Goal: Transaction & Acquisition: Book appointment/travel/reservation

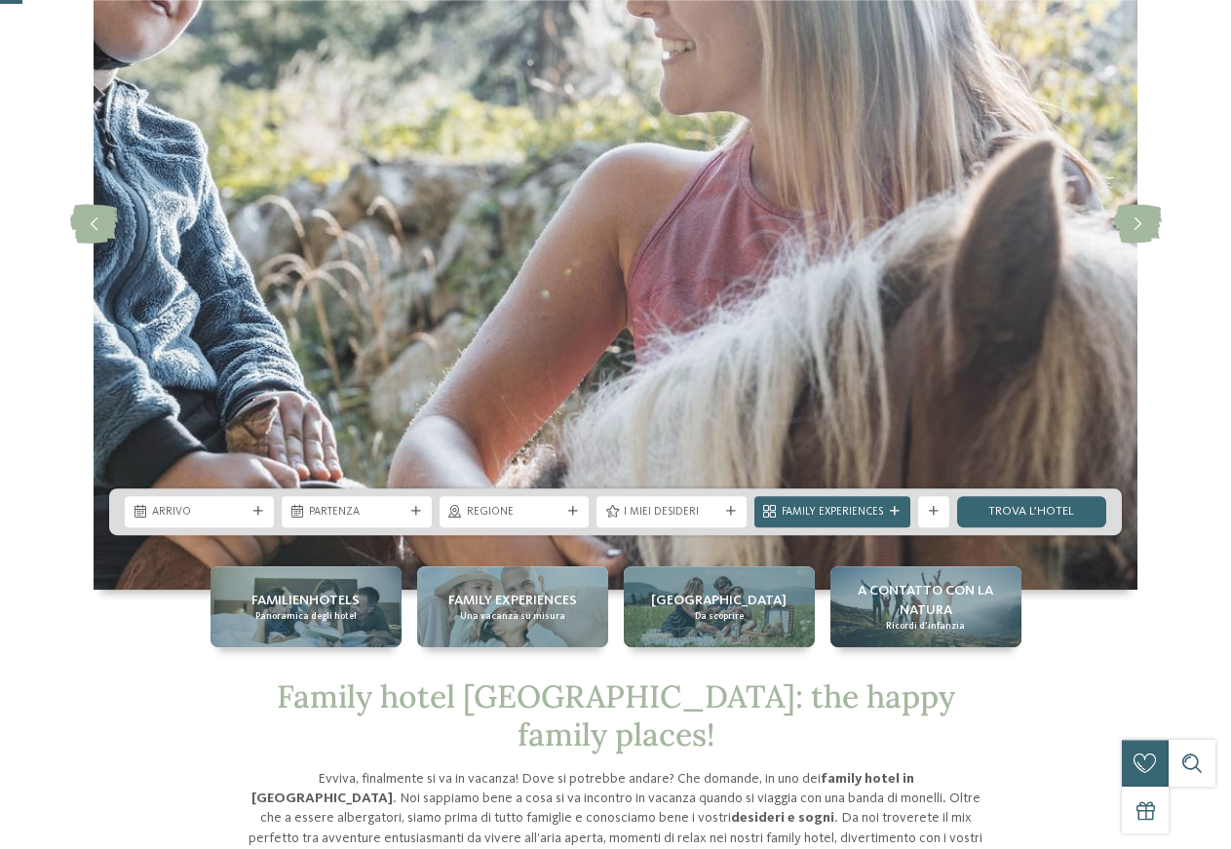
scroll to position [298, 0]
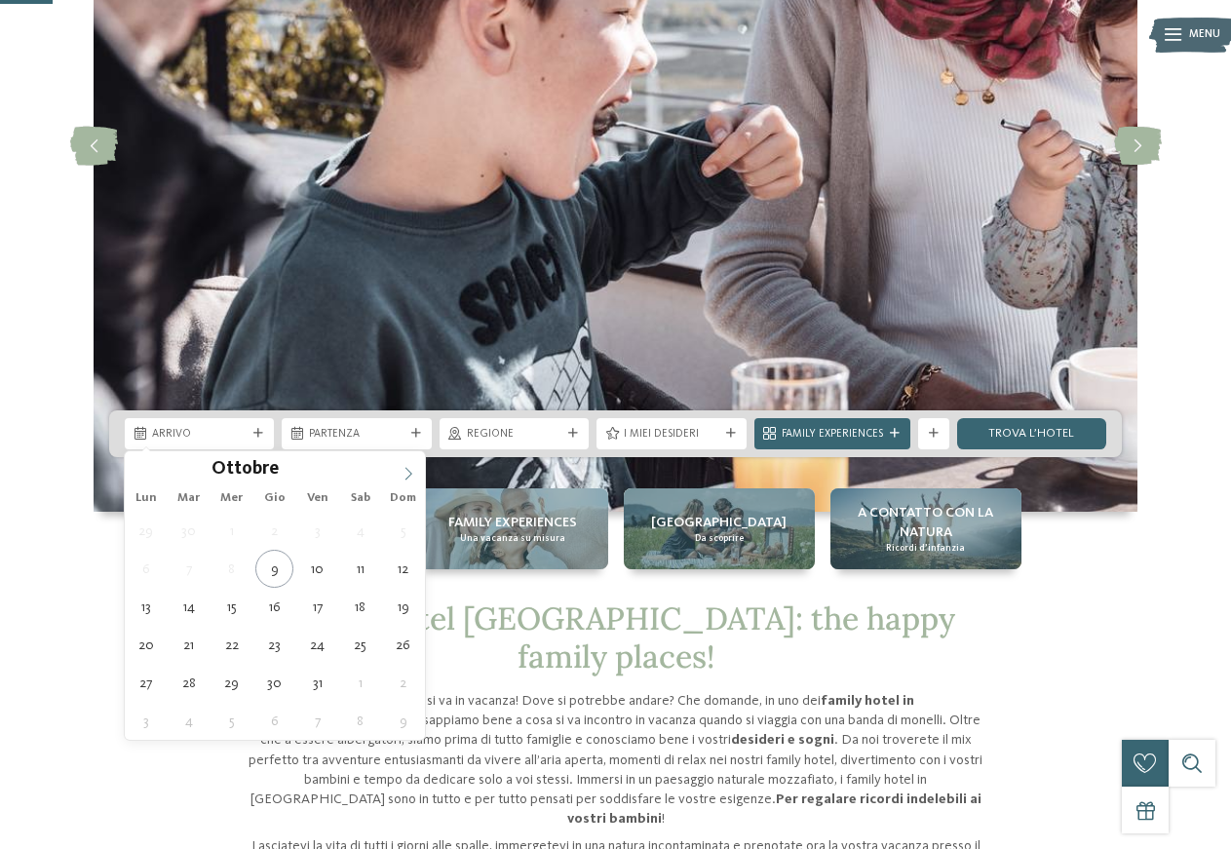
click at [402, 472] on icon at bounding box center [409, 474] width 14 height 14
type div "[DATE]"
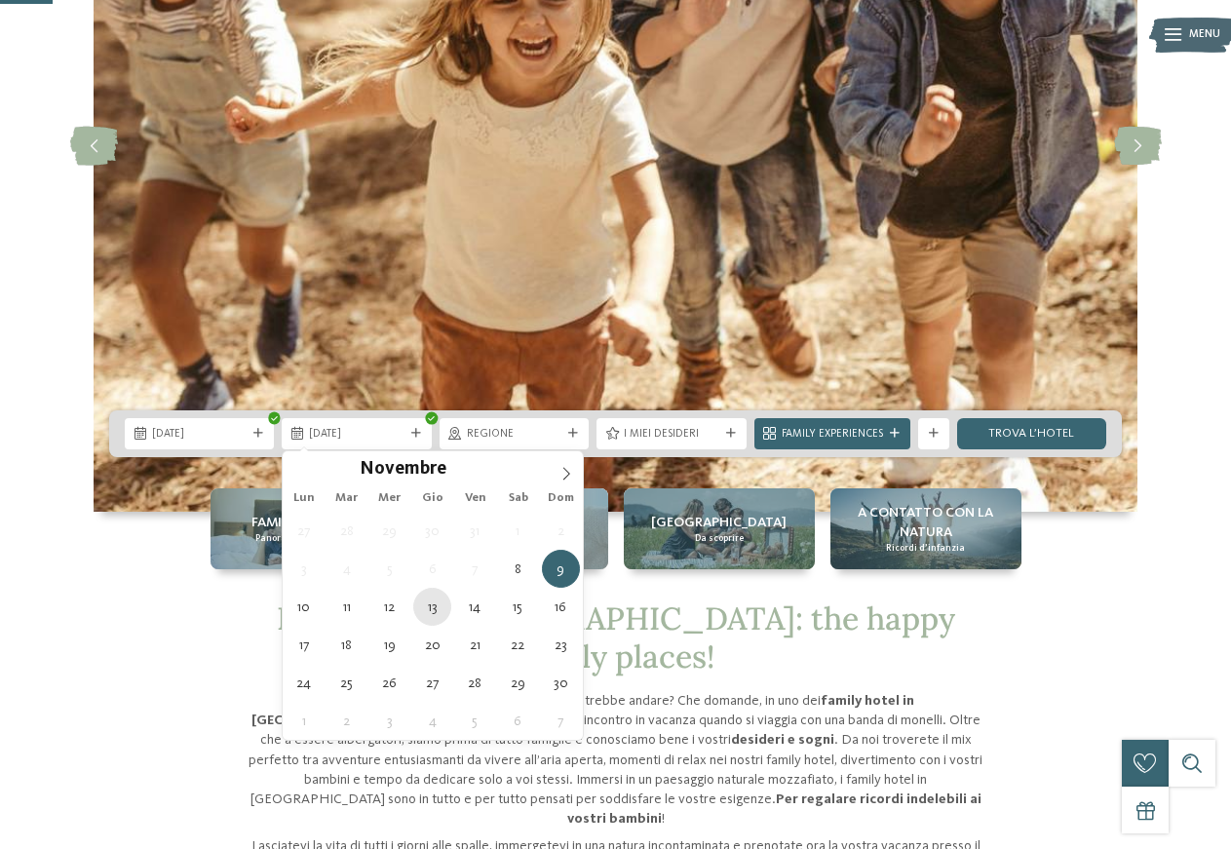
type div "[DATE]"
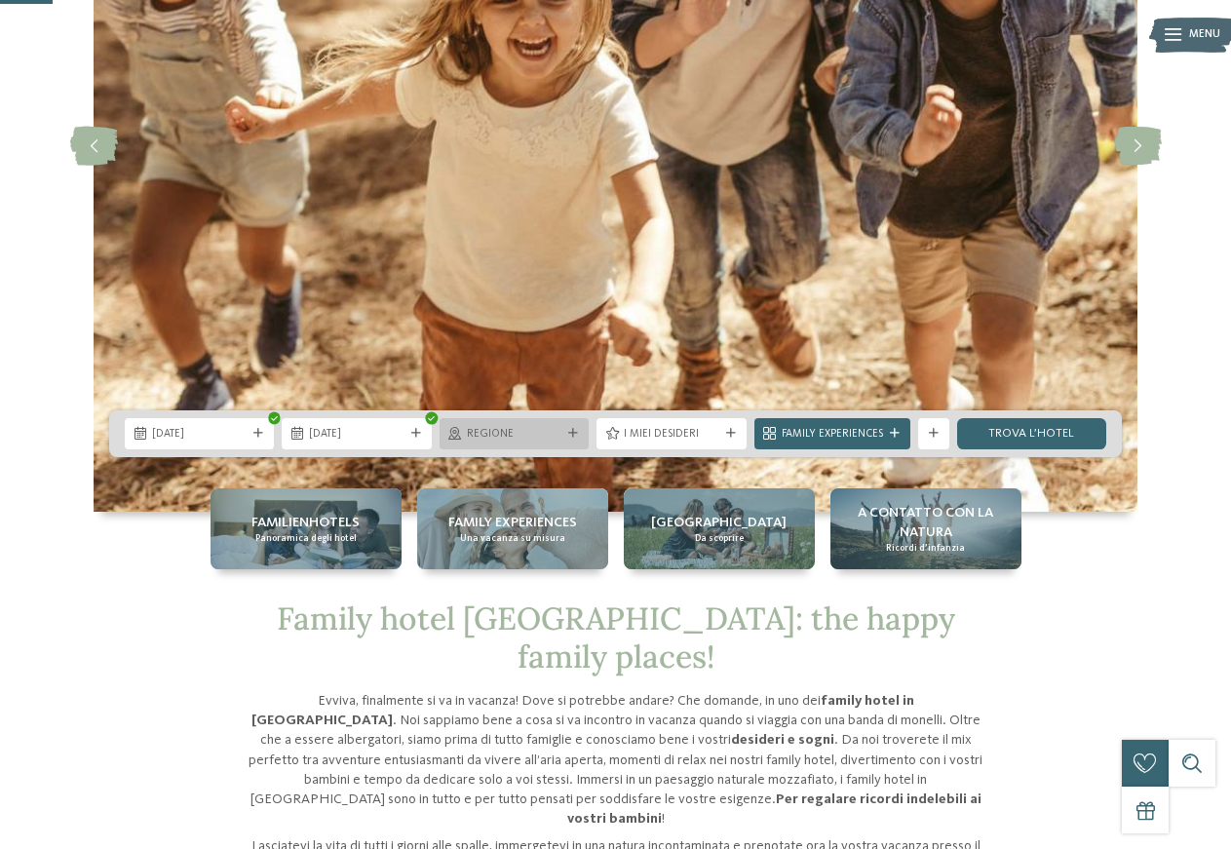
click at [478, 430] on span "Regione" at bounding box center [514, 435] width 95 height 16
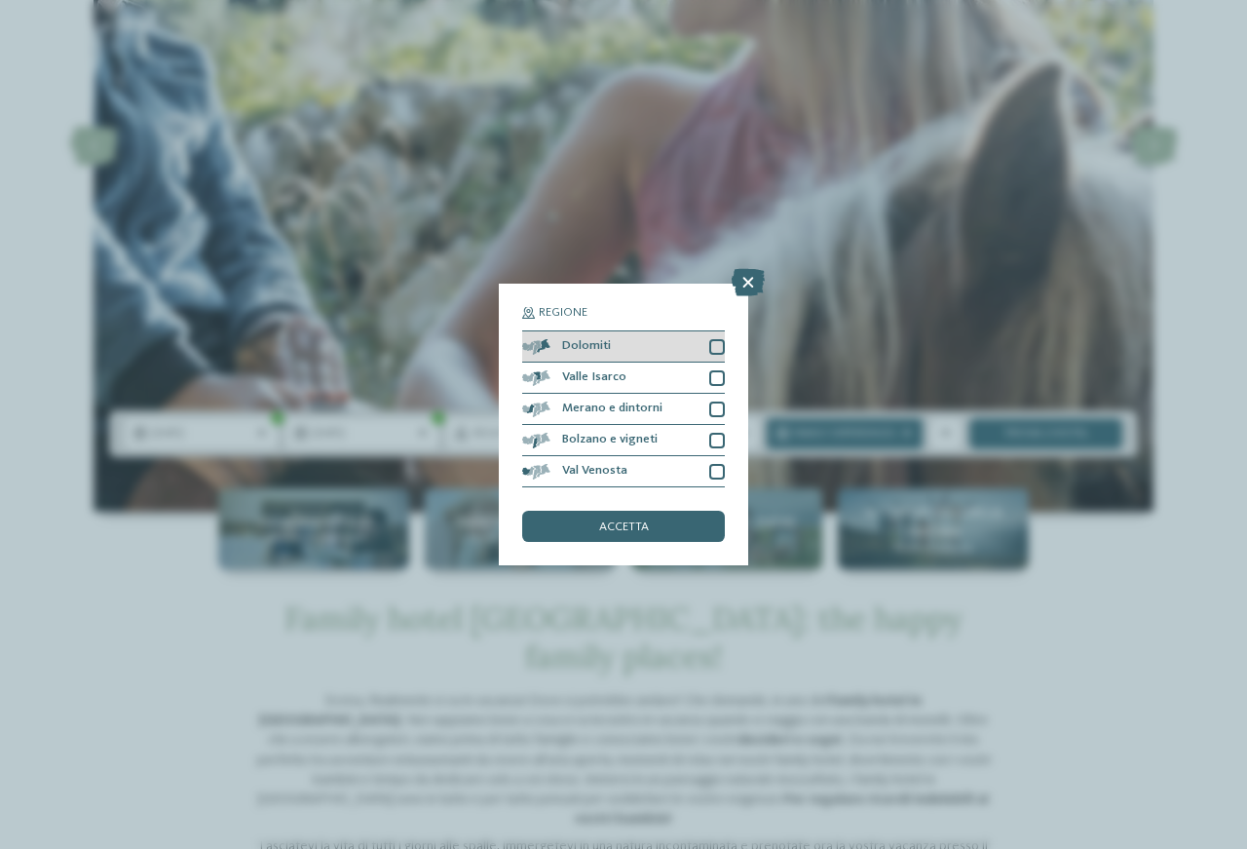
click at [722, 353] on div at bounding box center [718, 347] width 16 height 16
click at [712, 402] on div at bounding box center [718, 410] width 16 height 16
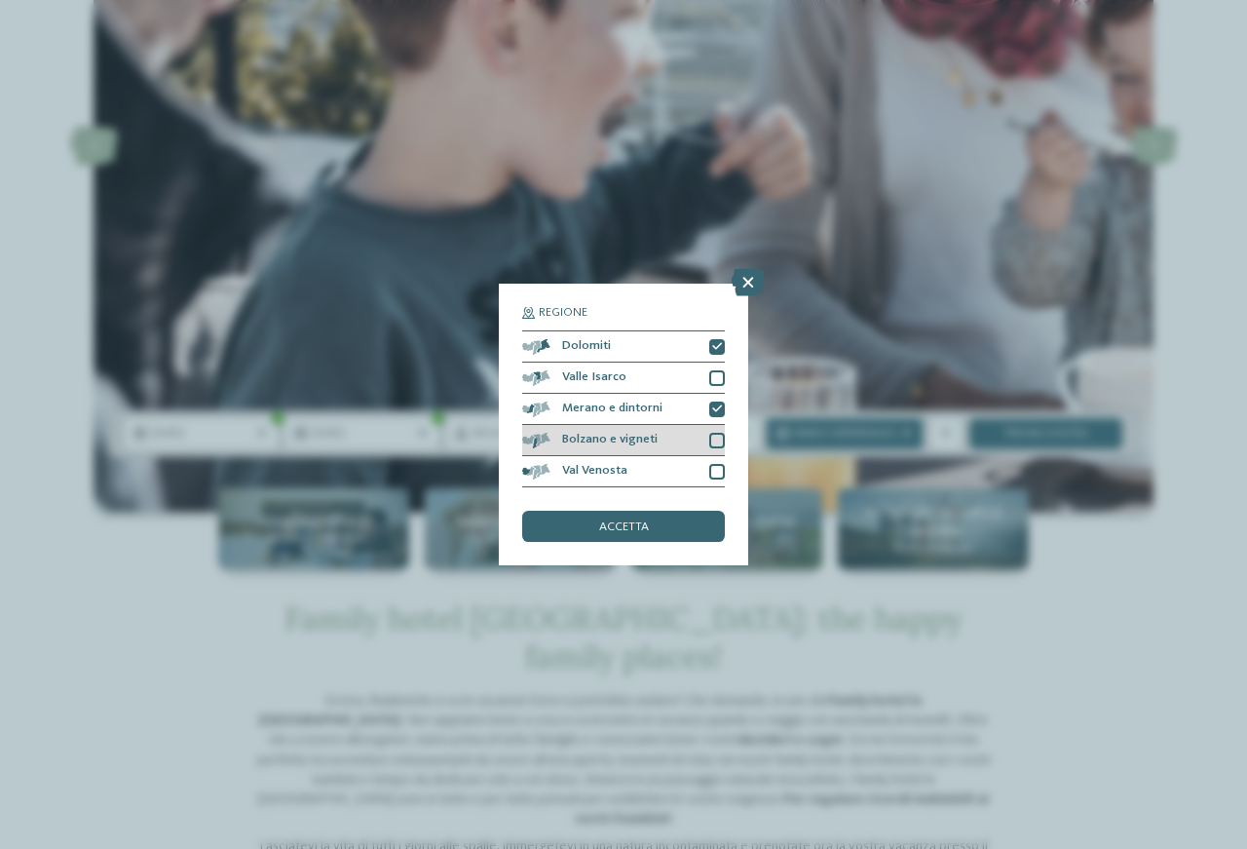
click at [716, 442] on div at bounding box center [718, 441] width 16 height 16
click at [723, 470] on div at bounding box center [718, 472] width 16 height 16
click at [692, 518] on div "accetta" at bounding box center [623, 526] width 203 height 31
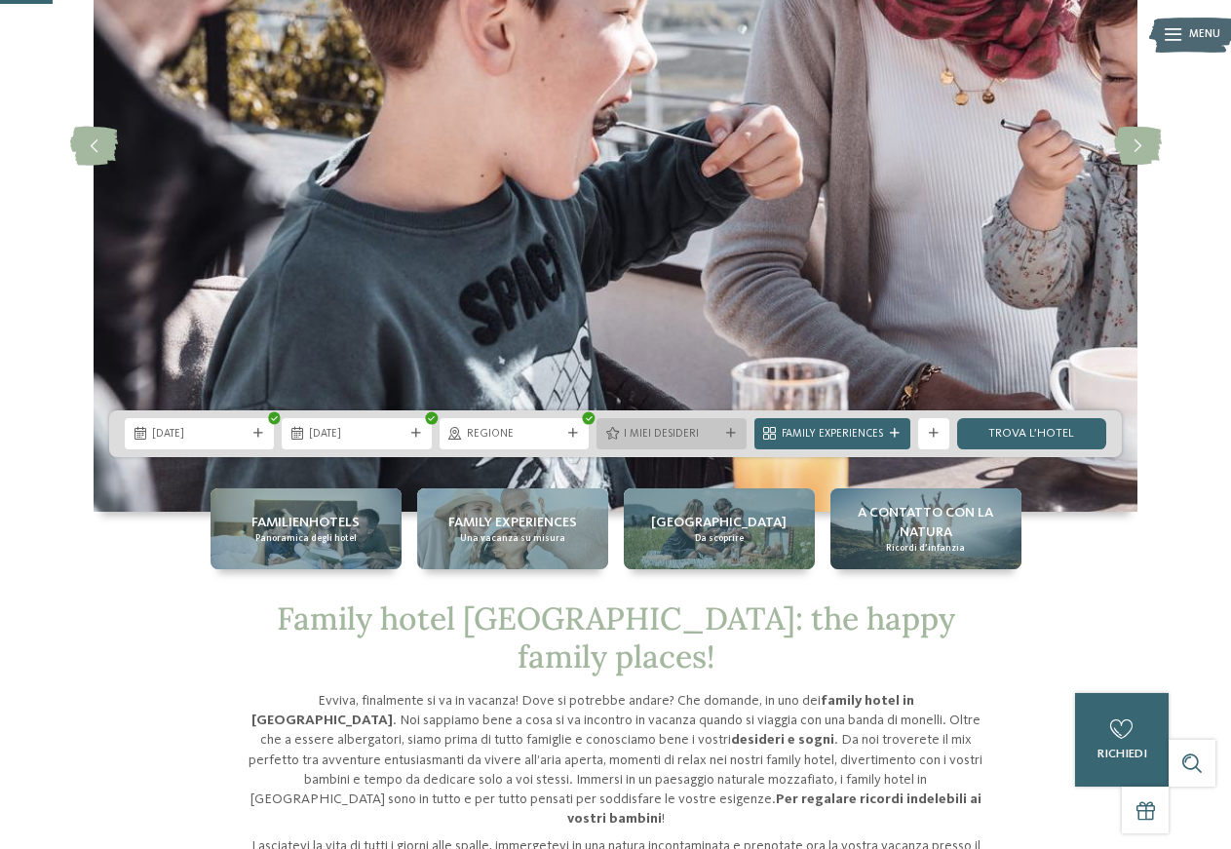
click at [726, 440] on div "I miei desideri" at bounding box center [670, 433] width 149 height 31
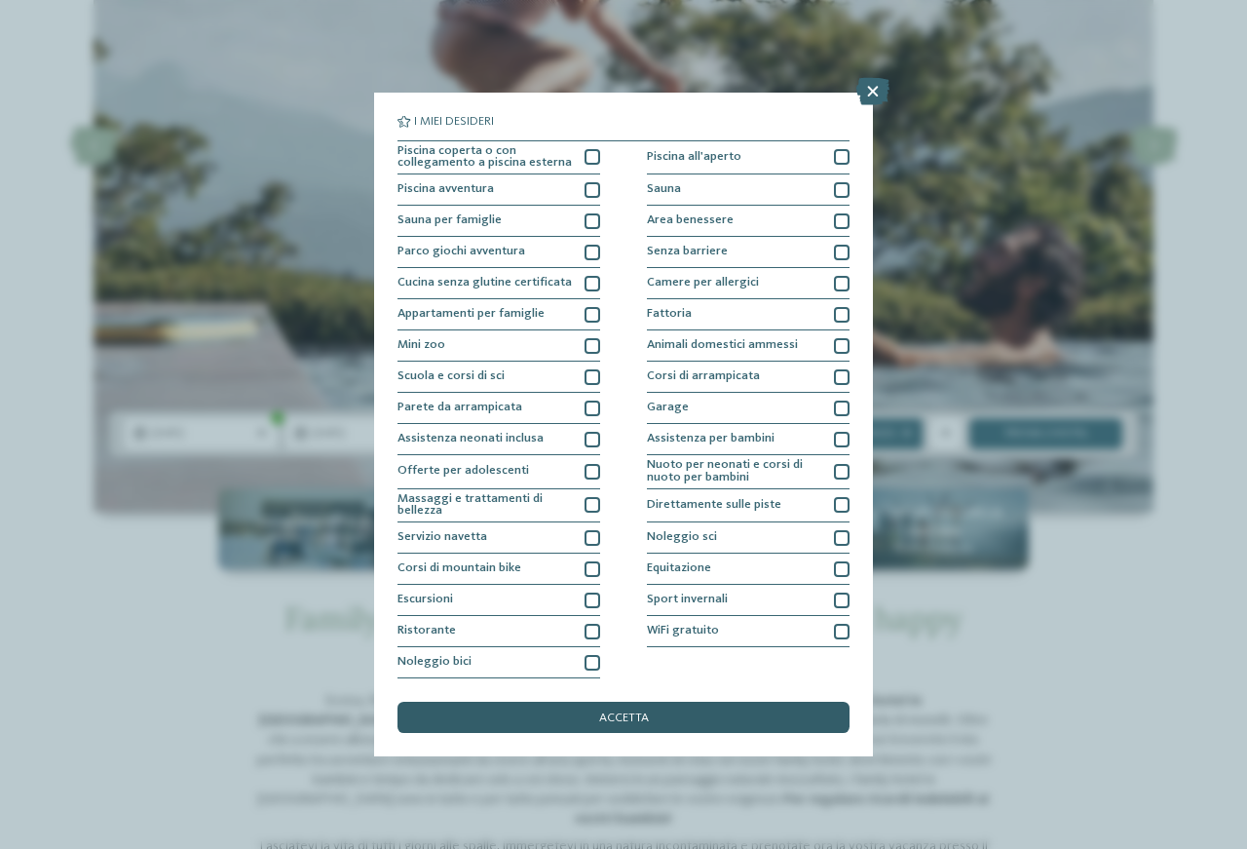
click at [654, 722] on div "accetta" at bounding box center [624, 717] width 452 height 31
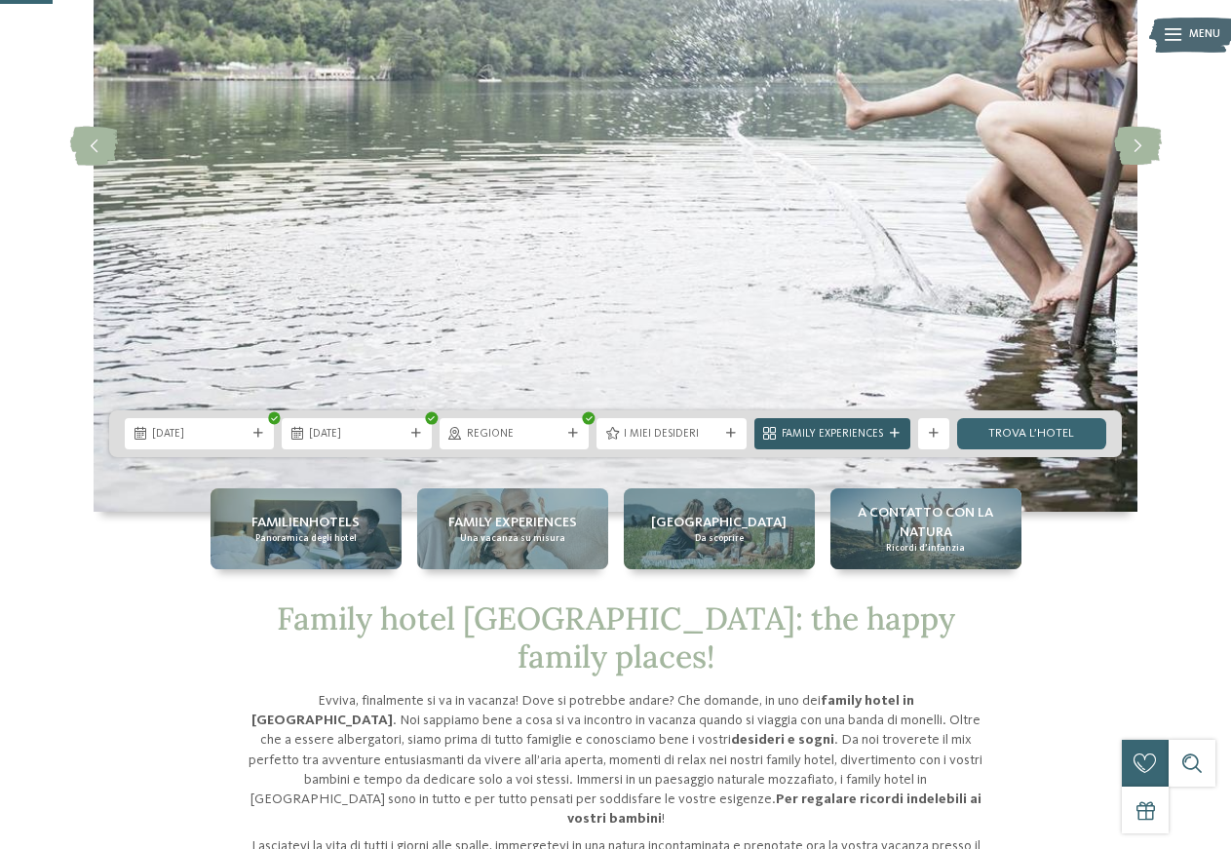
click at [833, 434] on span "Family Experiences" at bounding box center [832, 435] width 101 height 16
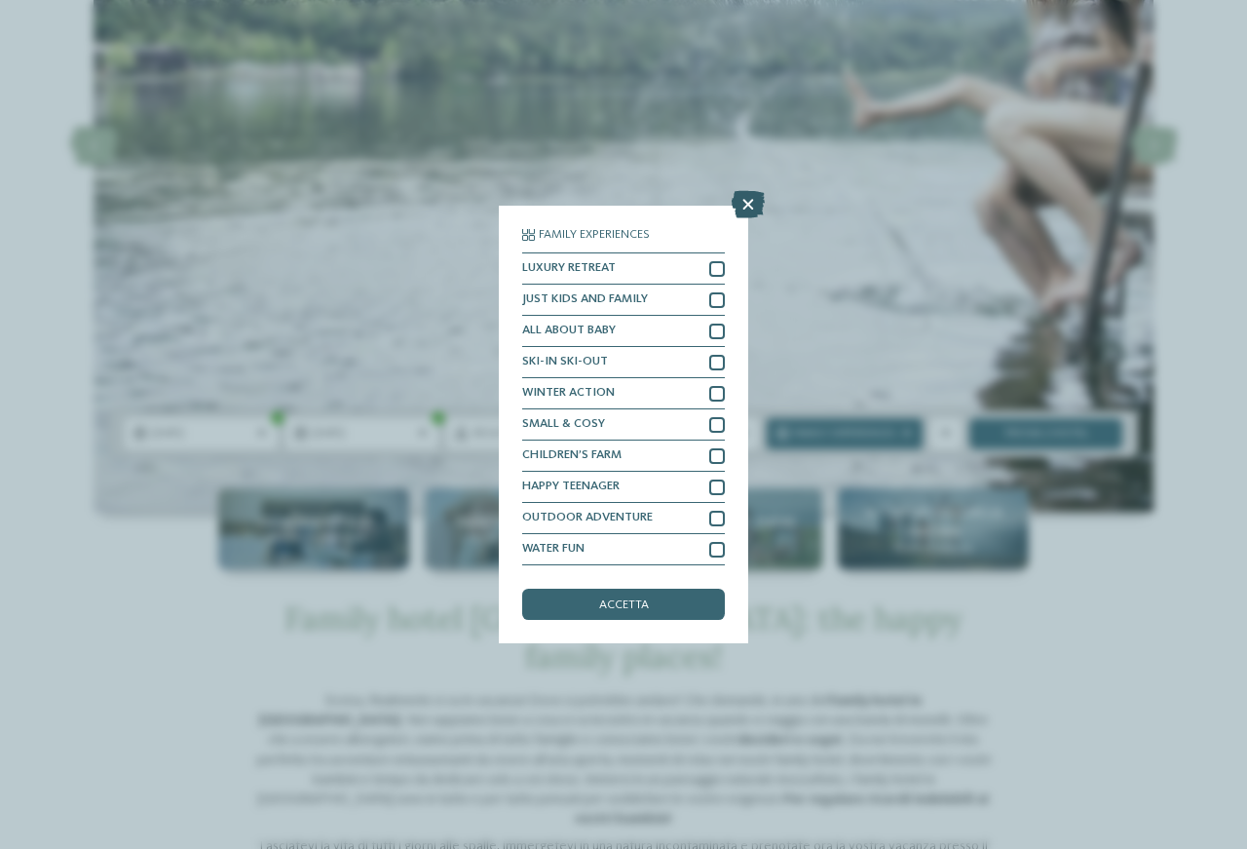
click at [757, 208] on icon at bounding box center [748, 204] width 33 height 27
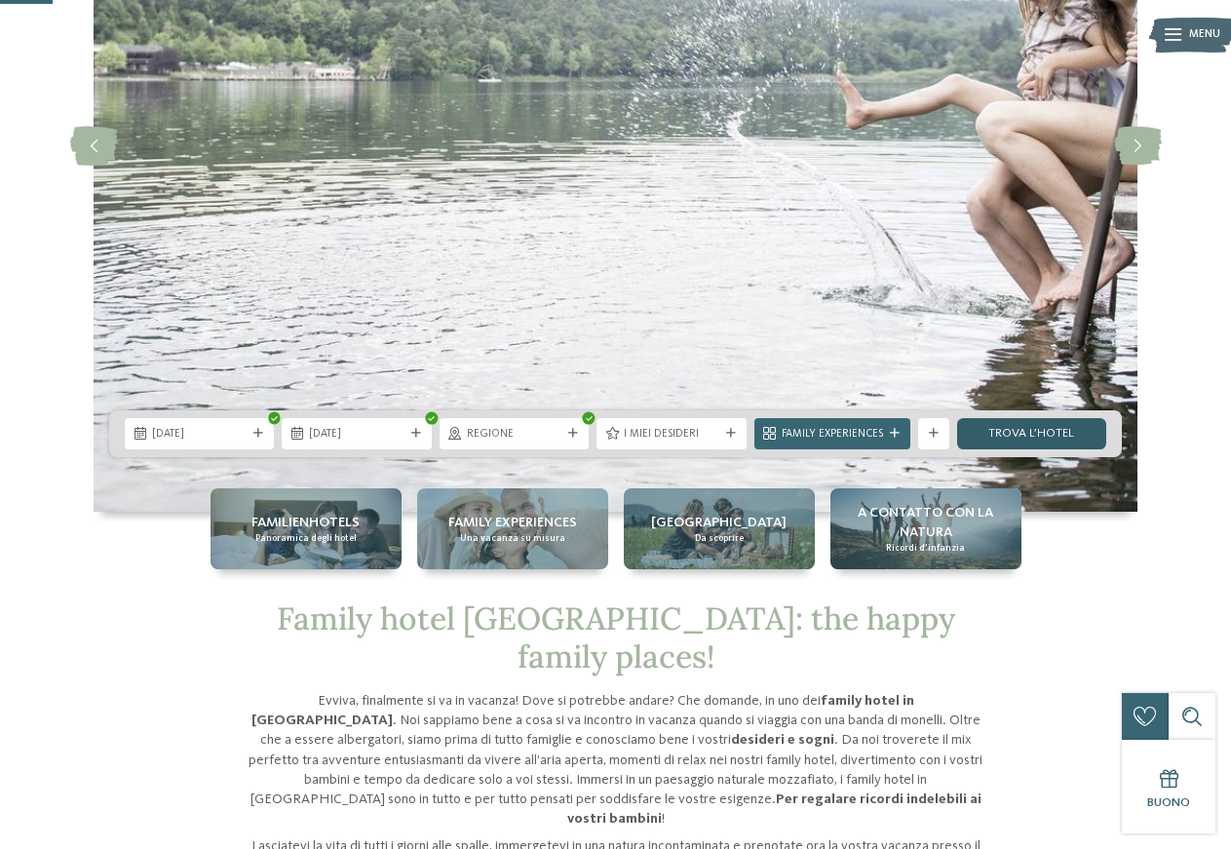
click at [1035, 437] on link "trova l’hotel" at bounding box center [1031, 433] width 149 height 31
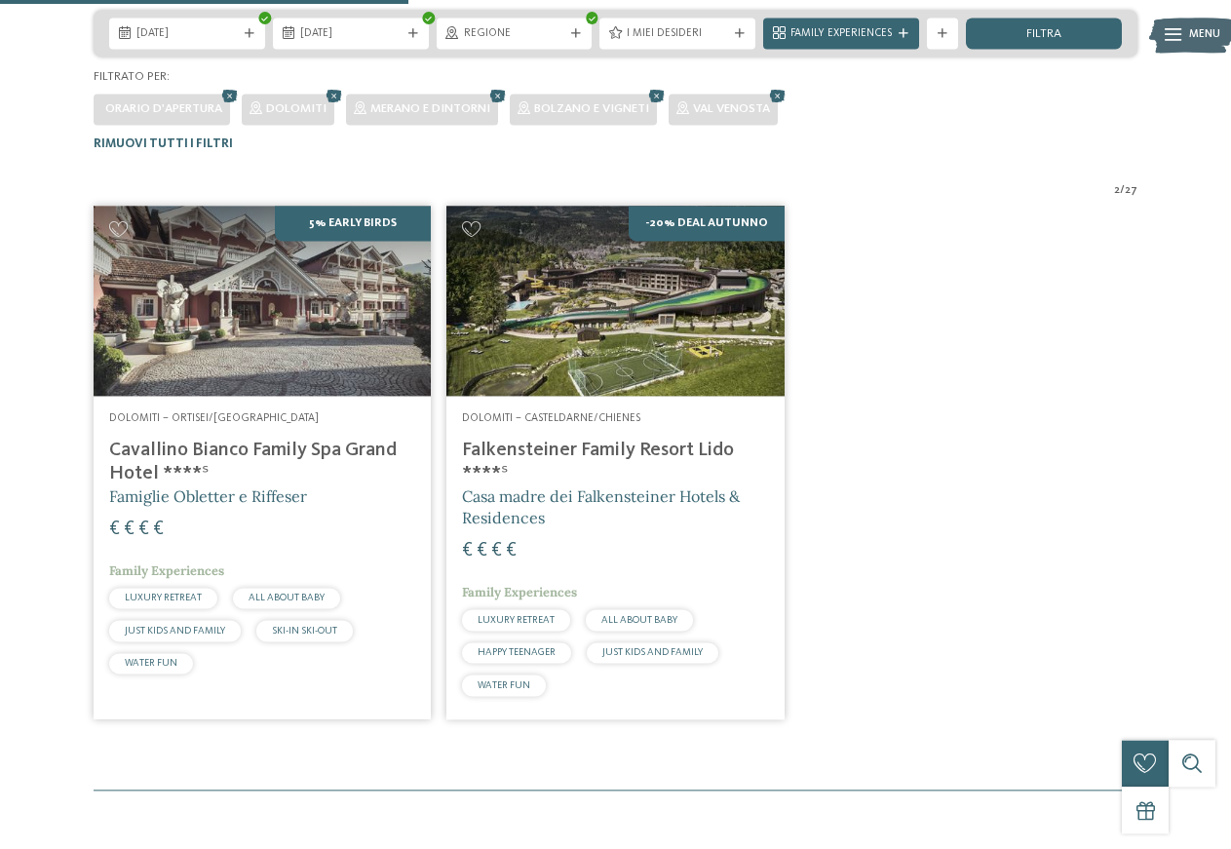
scroll to position [382, 0]
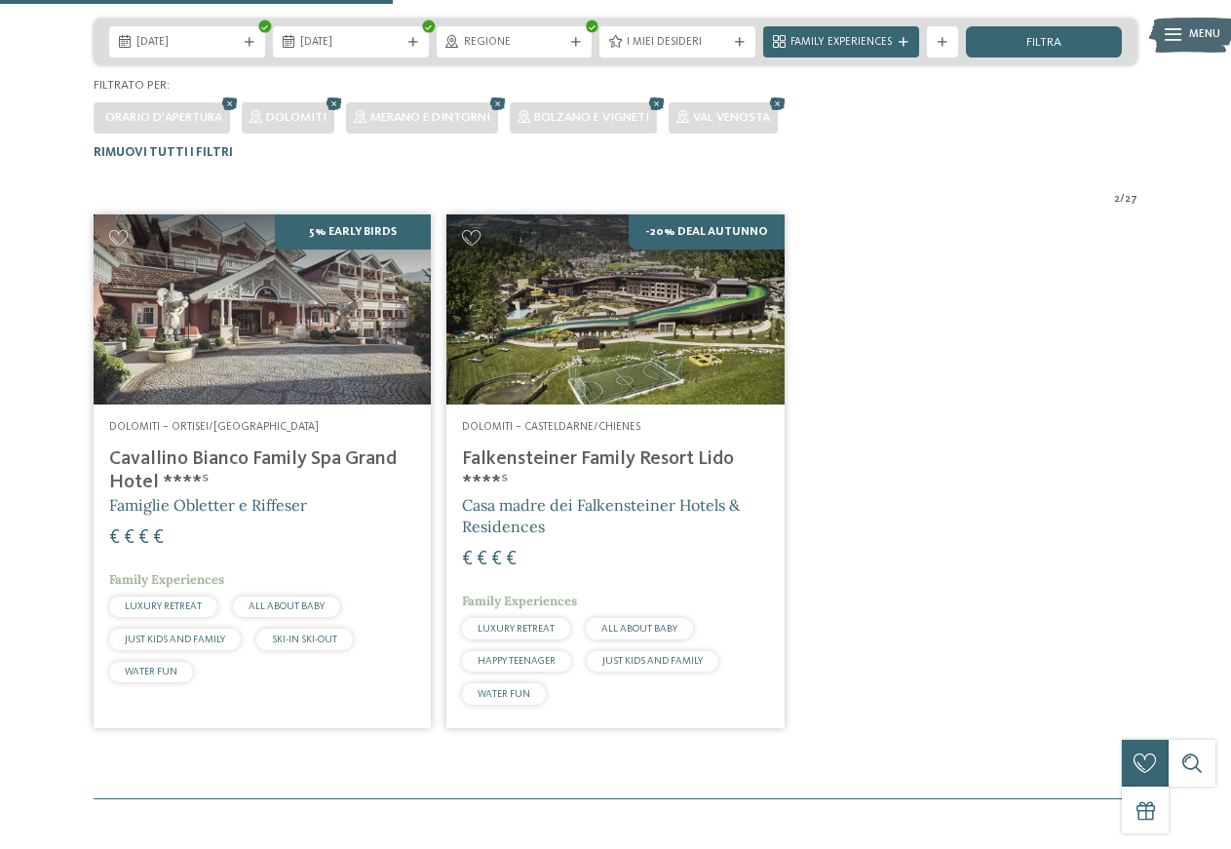
click at [578, 463] on h4 "Falkensteiner Family Resort Lido ****ˢ" at bounding box center [615, 470] width 306 height 47
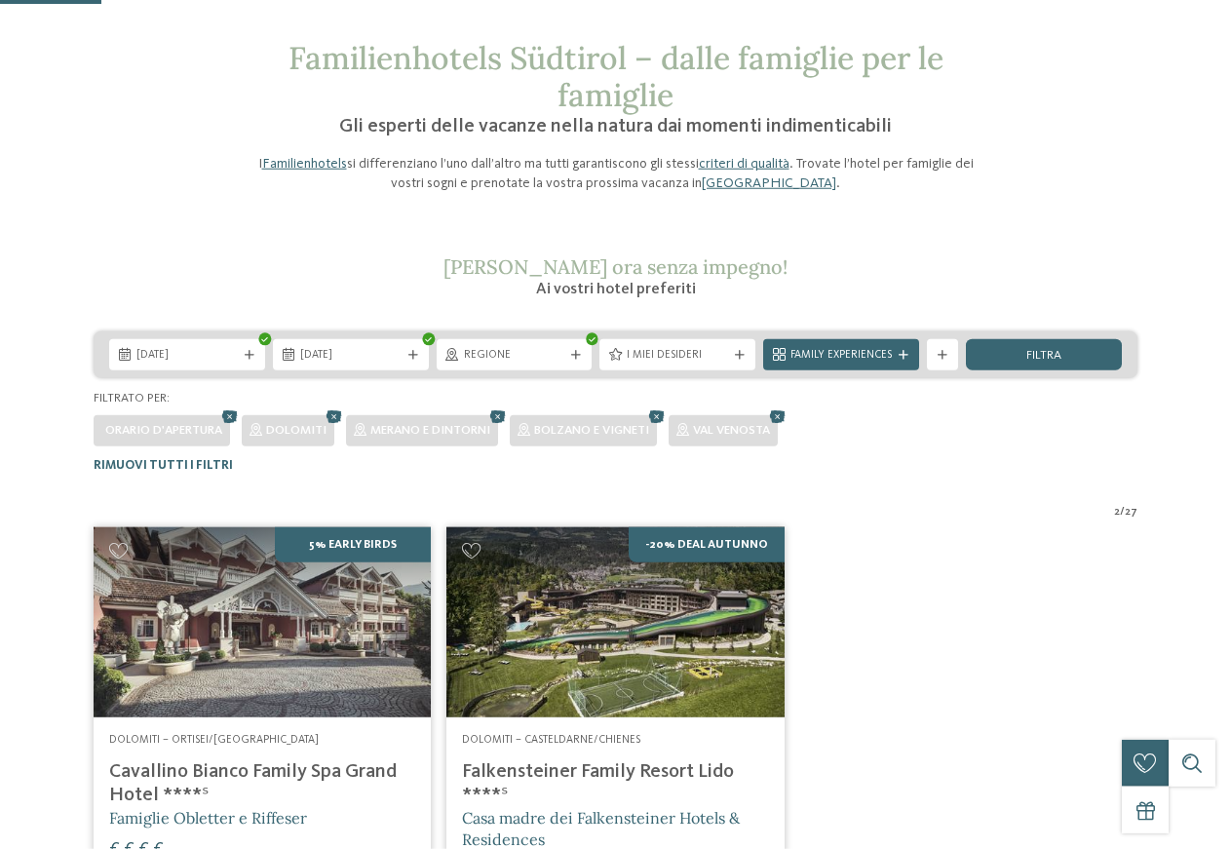
scroll to position [99, 0]
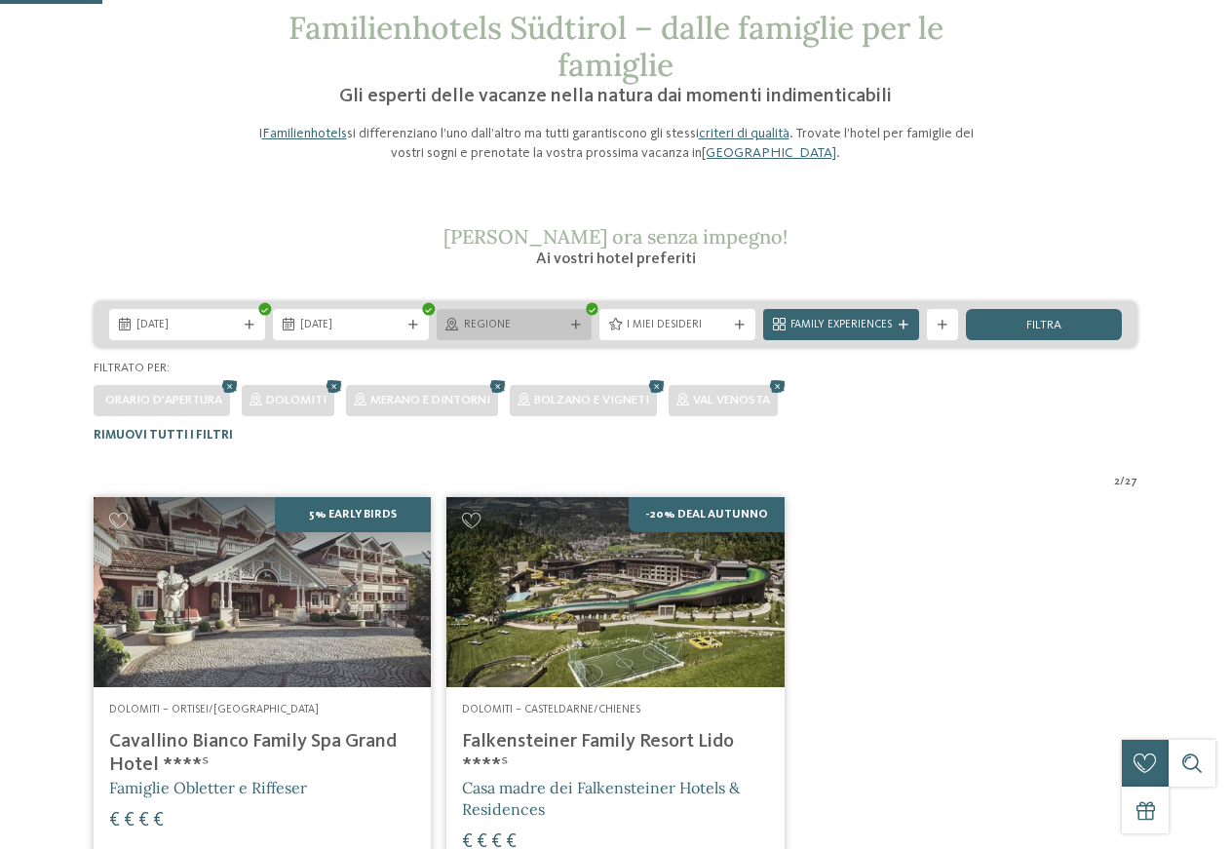
click at [515, 320] on span "Regione" at bounding box center [514, 326] width 101 height 16
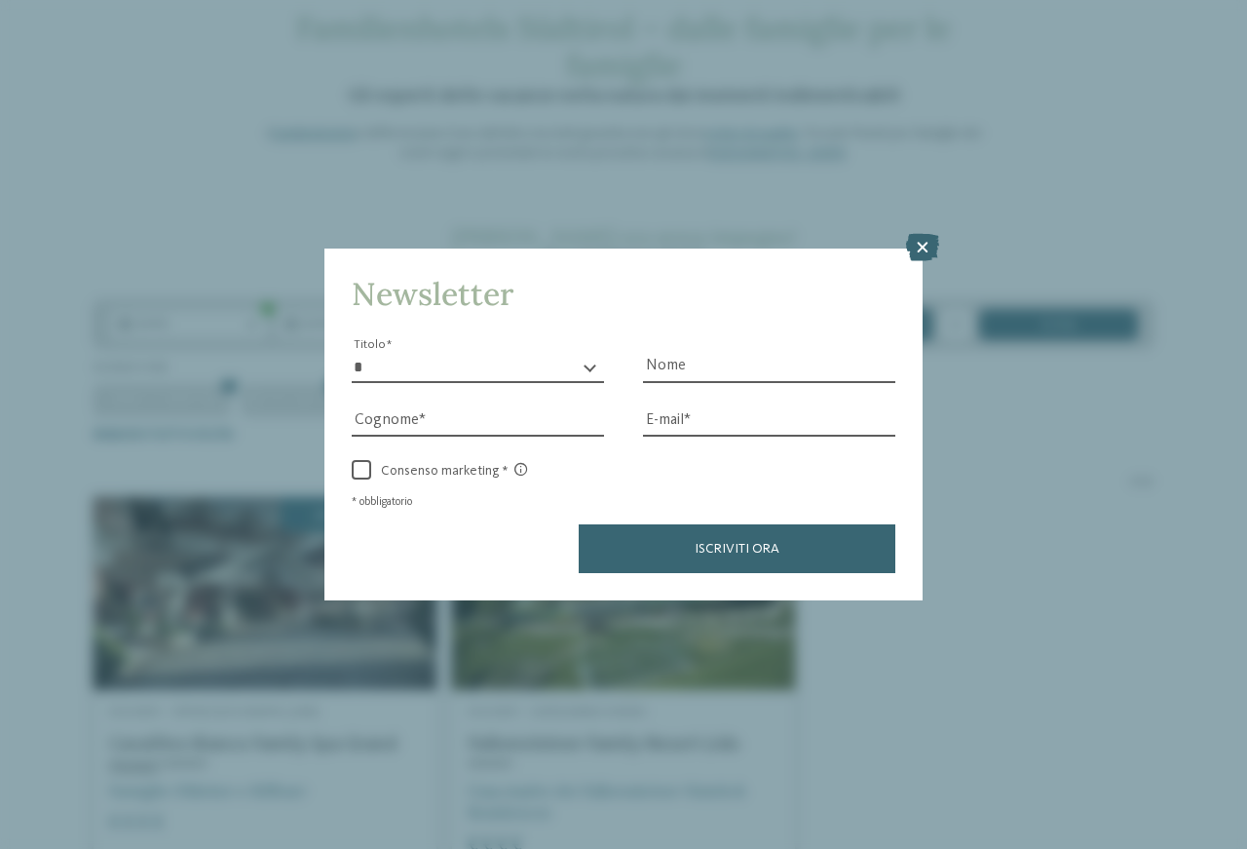
click at [919, 231] on div "Newsletter * ****** ******* ******** ****** Titolo Nome Cognome Fax" at bounding box center [623, 424] width 1247 height 849
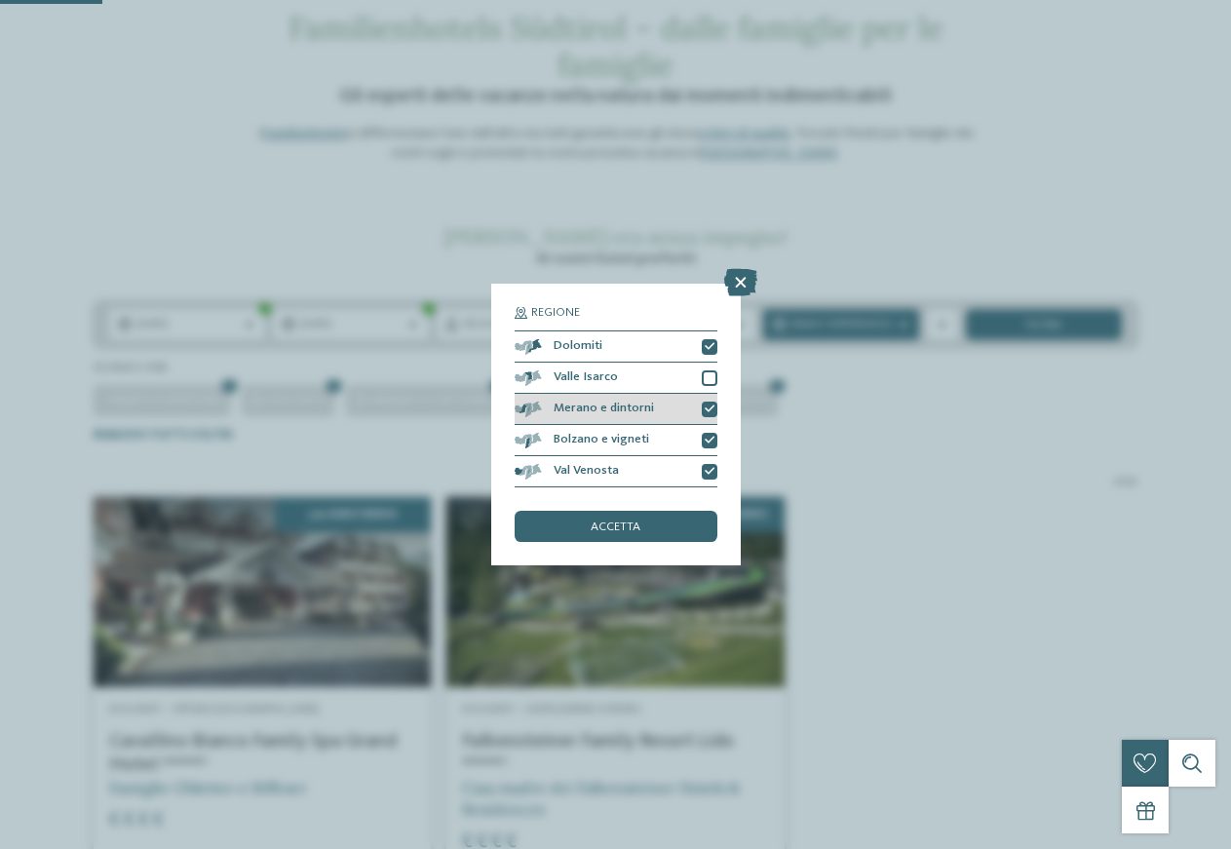
click at [710, 403] on div at bounding box center [710, 410] width 16 height 16
click at [706, 471] on icon at bounding box center [710, 472] width 10 height 10
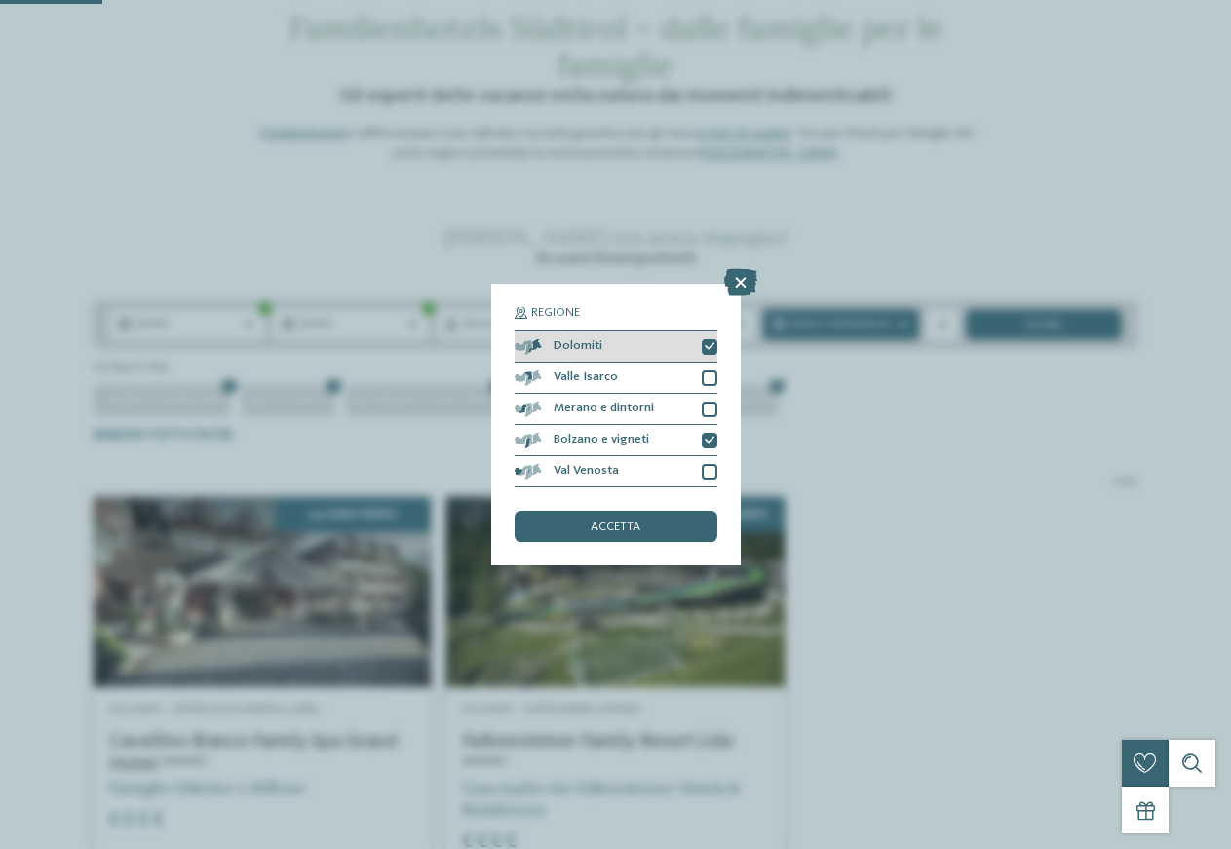
click at [702, 346] on div at bounding box center [710, 347] width 16 height 16
click at [639, 521] on span "accetta" at bounding box center [616, 527] width 50 height 13
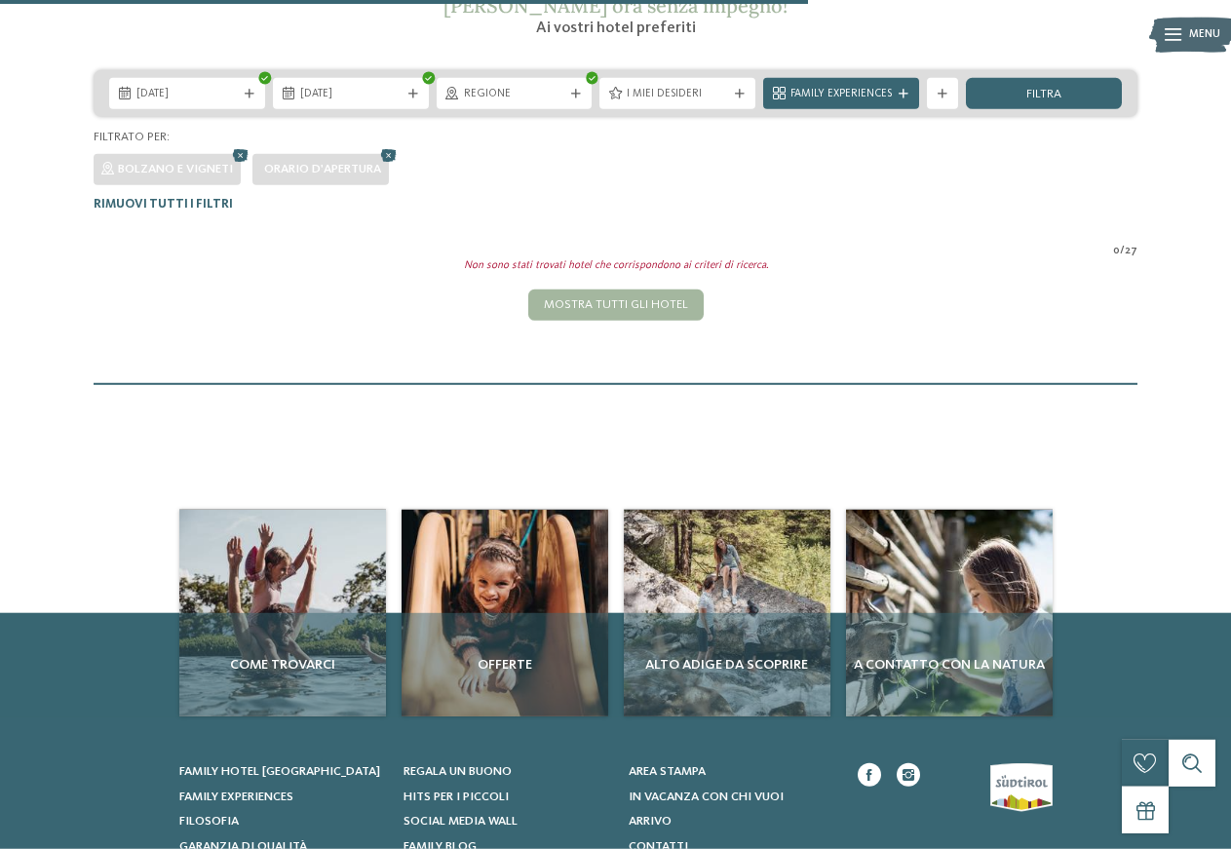
scroll to position [84, 0]
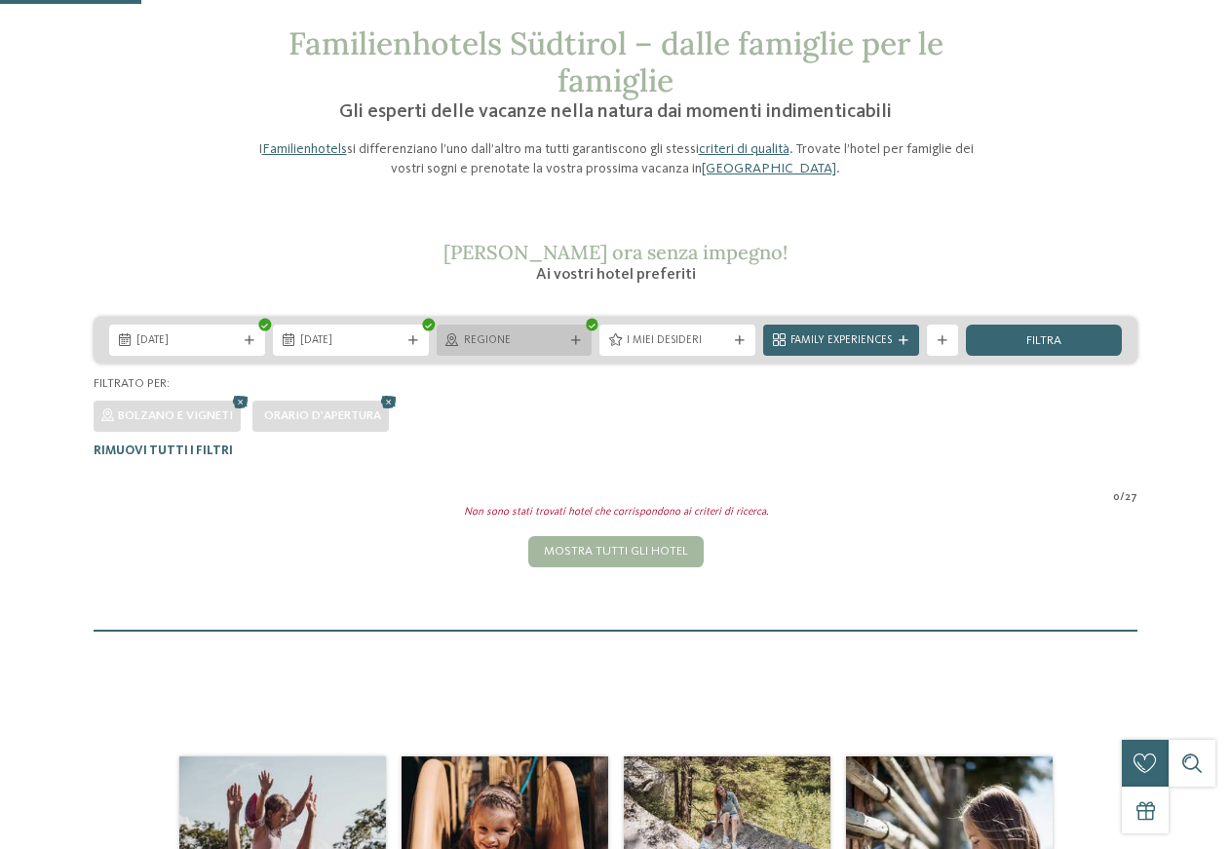
click at [480, 342] on span "Regione" at bounding box center [514, 341] width 101 height 16
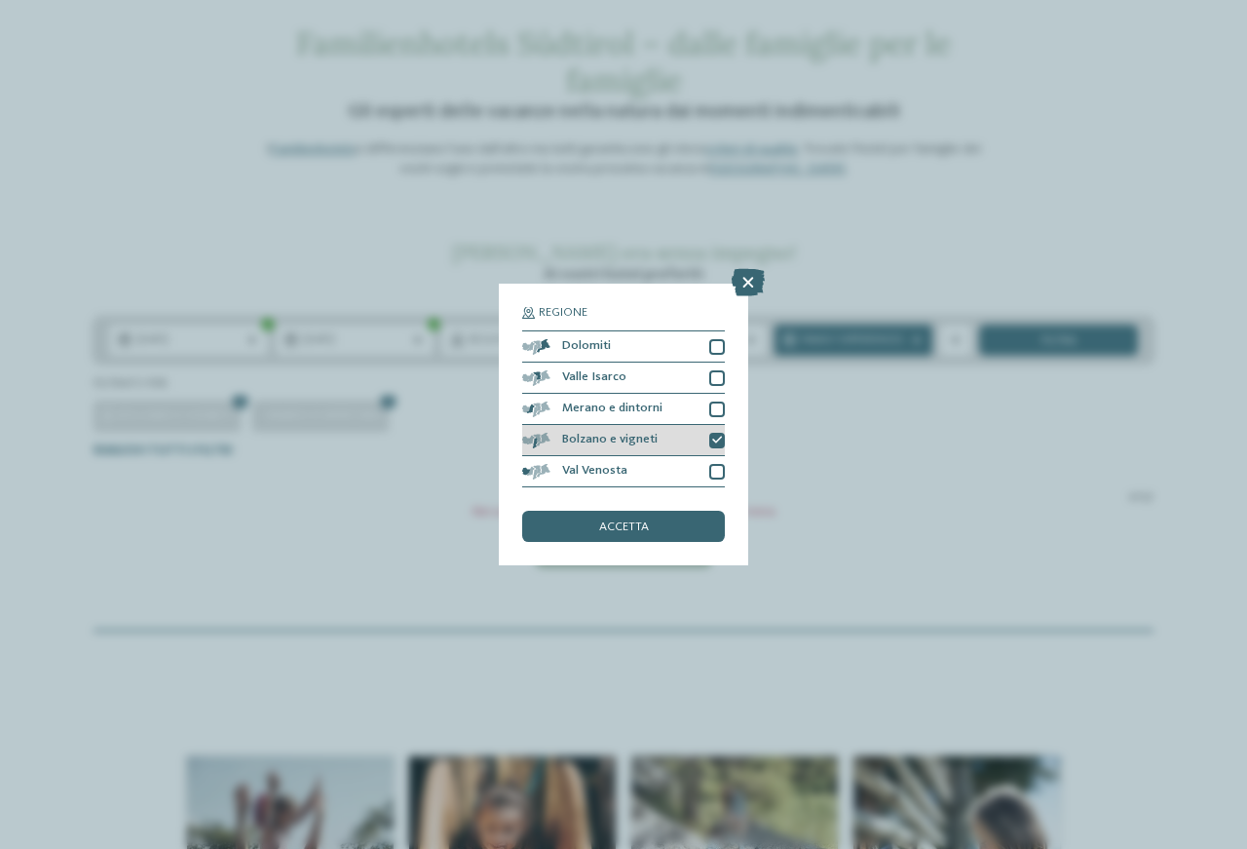
click at [717, 441] on icon at bounding box center [717, 441] width 10 height 10
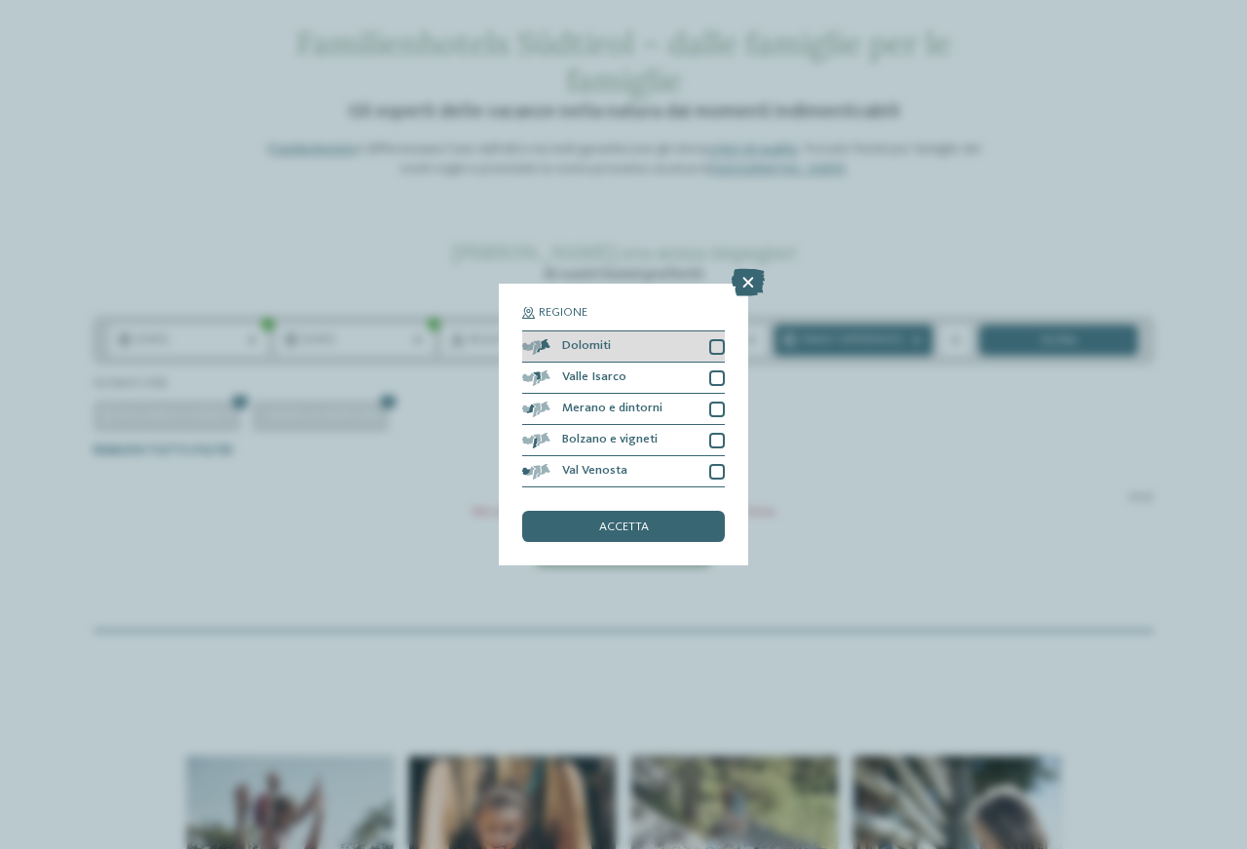
click at [714, 352] on div at bounding box center [718, 347] width 16 height 16
click at [636, 526] on span "accetta" at bounding box center [624, 527] width 50 height 13
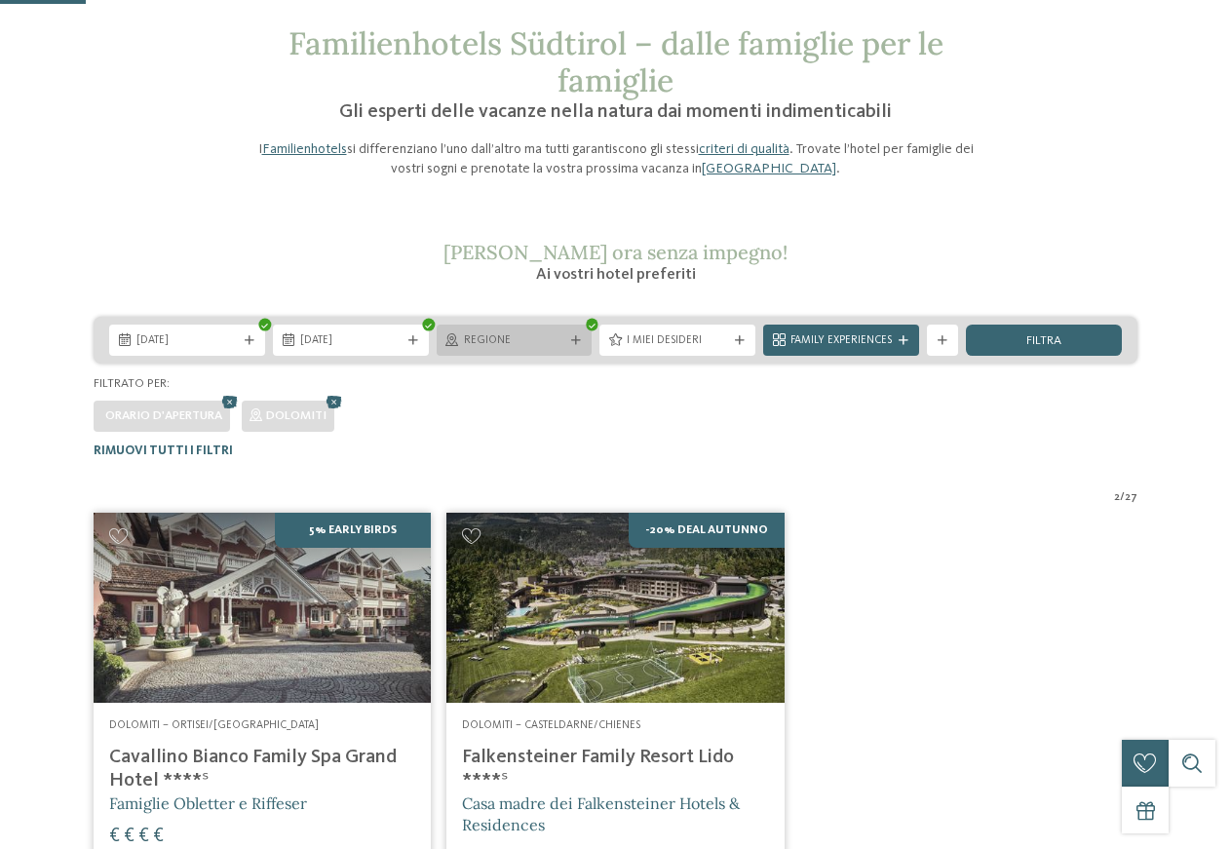
click at [579, 345] on icon at bounding box center [576, 341] width 10 height 10
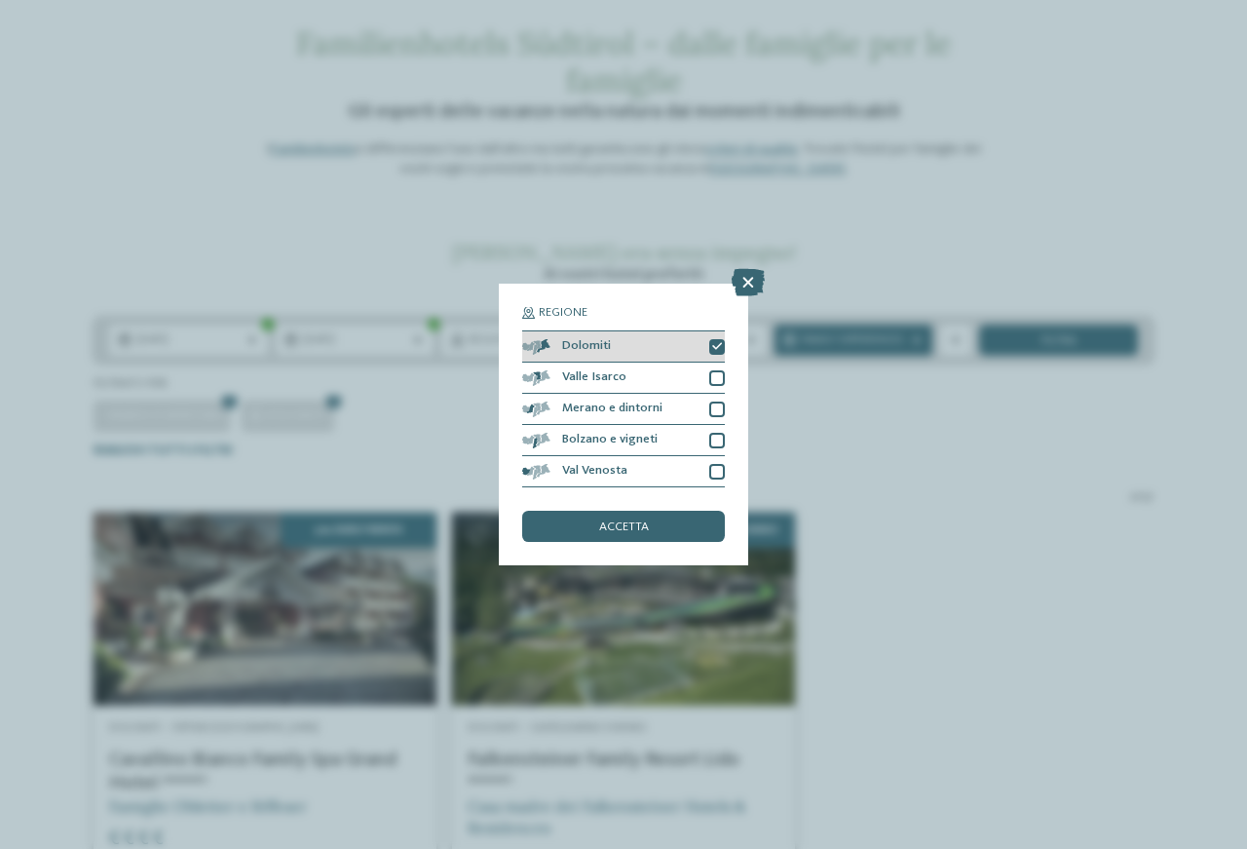
click at [721, 347] on icon at bounding box center [717, 347] width 10 height 10
click at [717, 382] on div at bounding box center [718, 378] width 16 height 16
click at [618, 540] on div "accetta" at bounding box center [623, 526] width 203 height 31
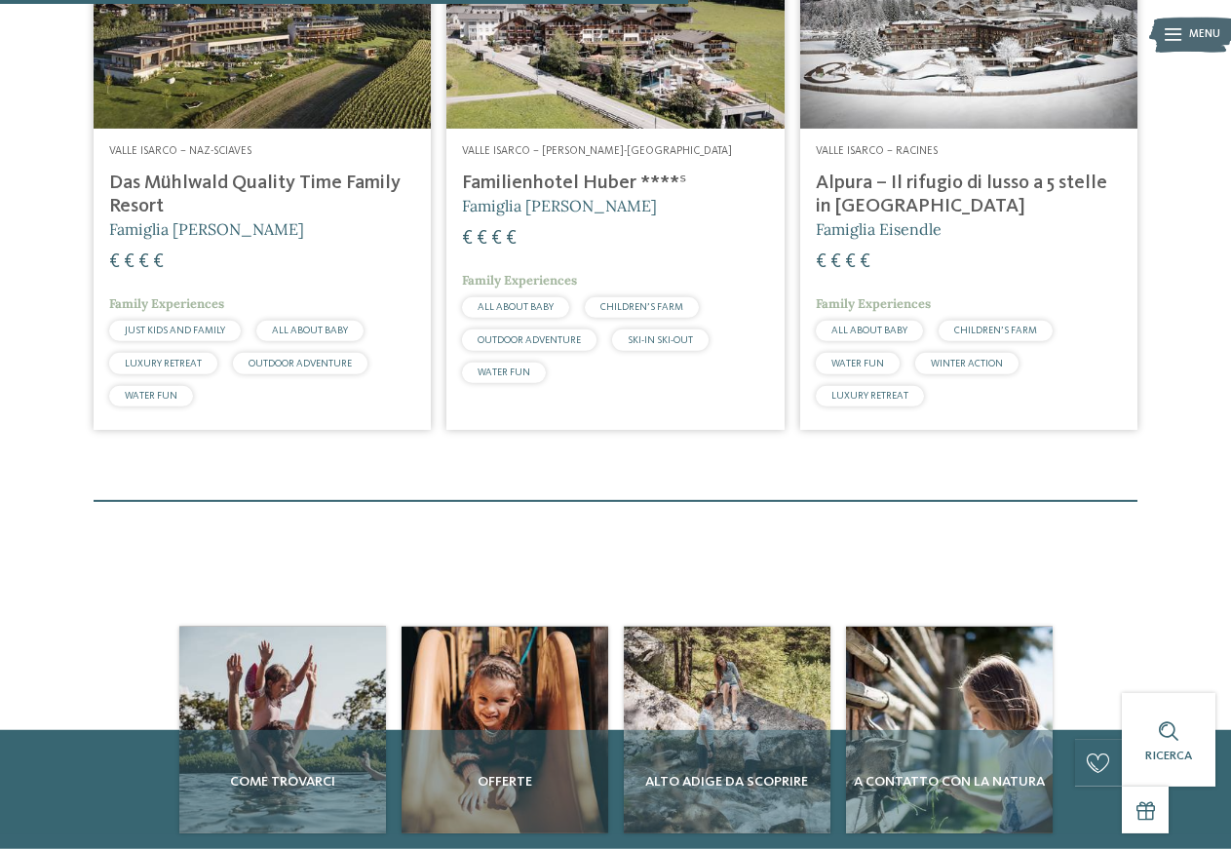
scroll to position [481, 0]
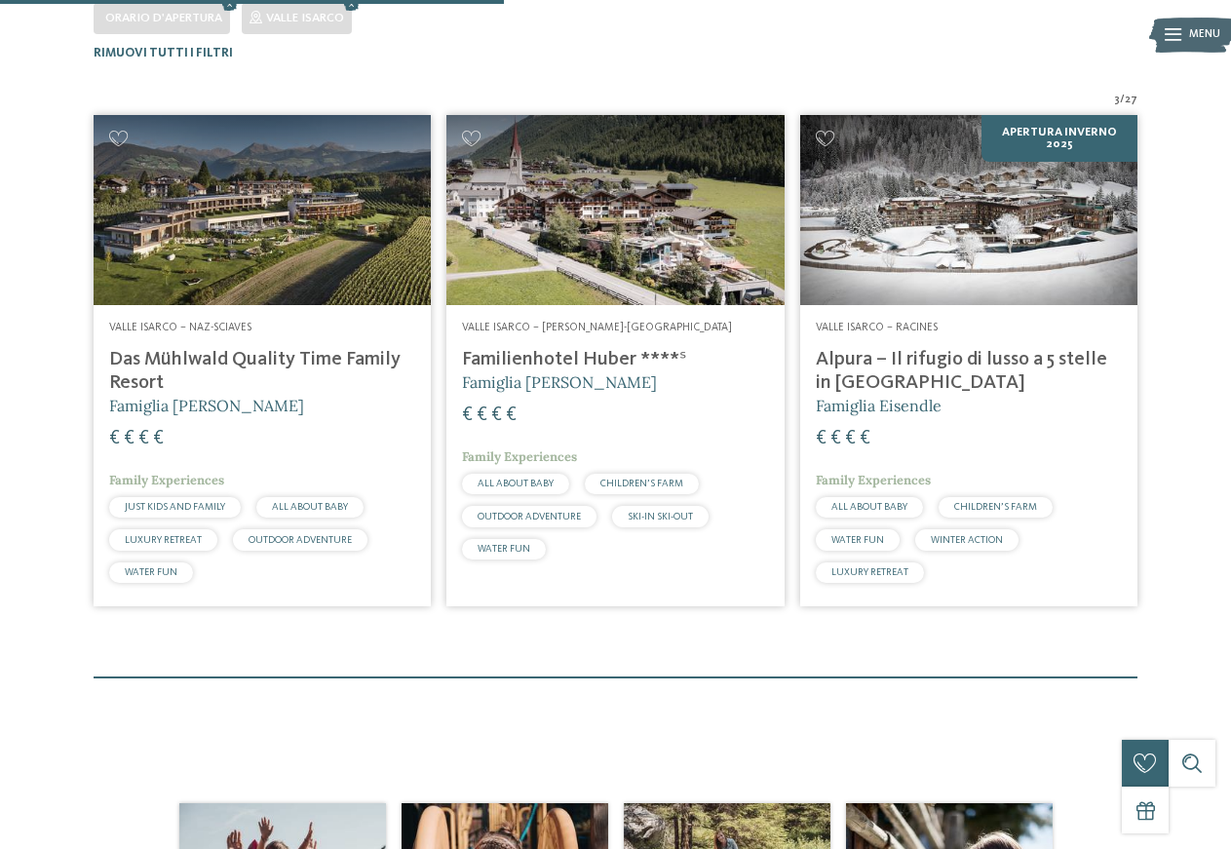
click at [587, 356] on h4 "Familienhotel Huber ****ˢ" at bounding box center [615, 359] width 306 height 23
click at [974, 366] on h4 "Alpura – Il rifugio di lusso a 5 stelle in Alto Adige" at bounding box center [969, 371] width 306 height 47
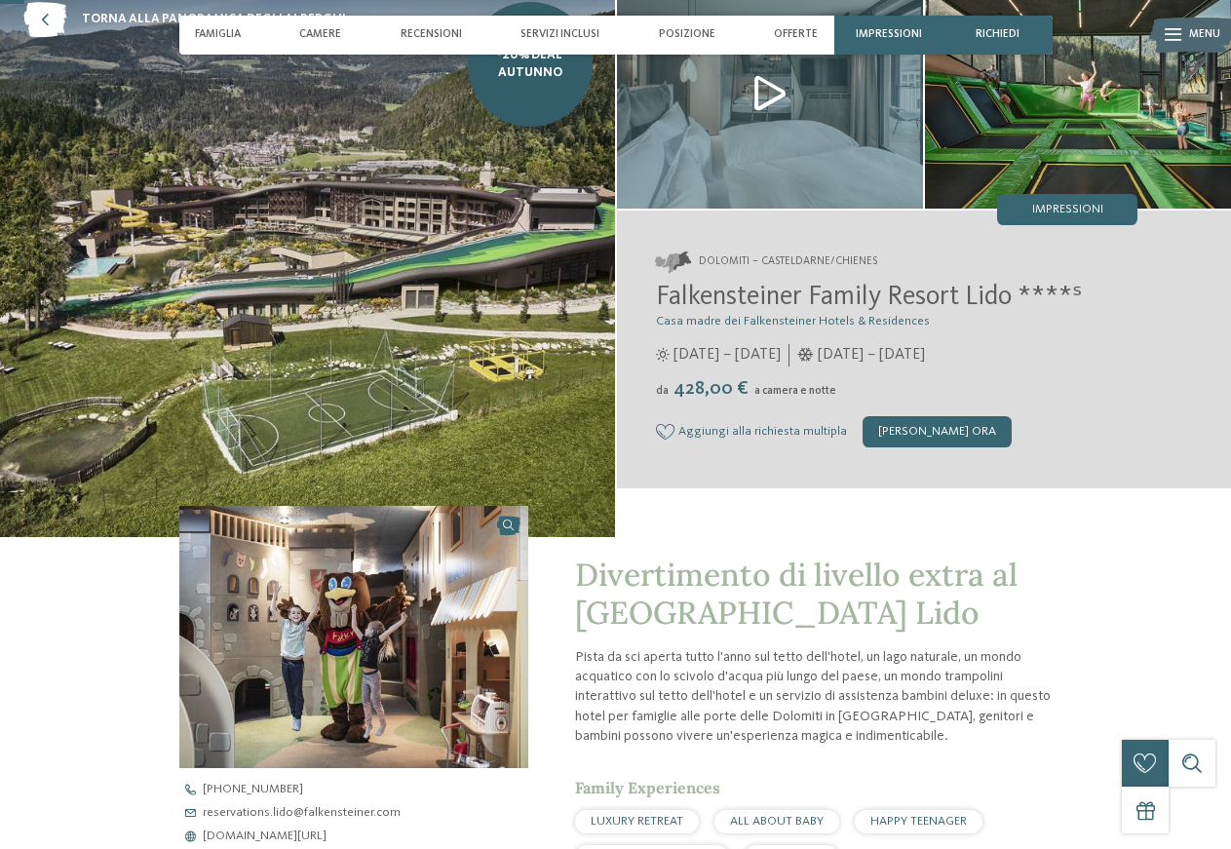
scroll to position [199, 0]
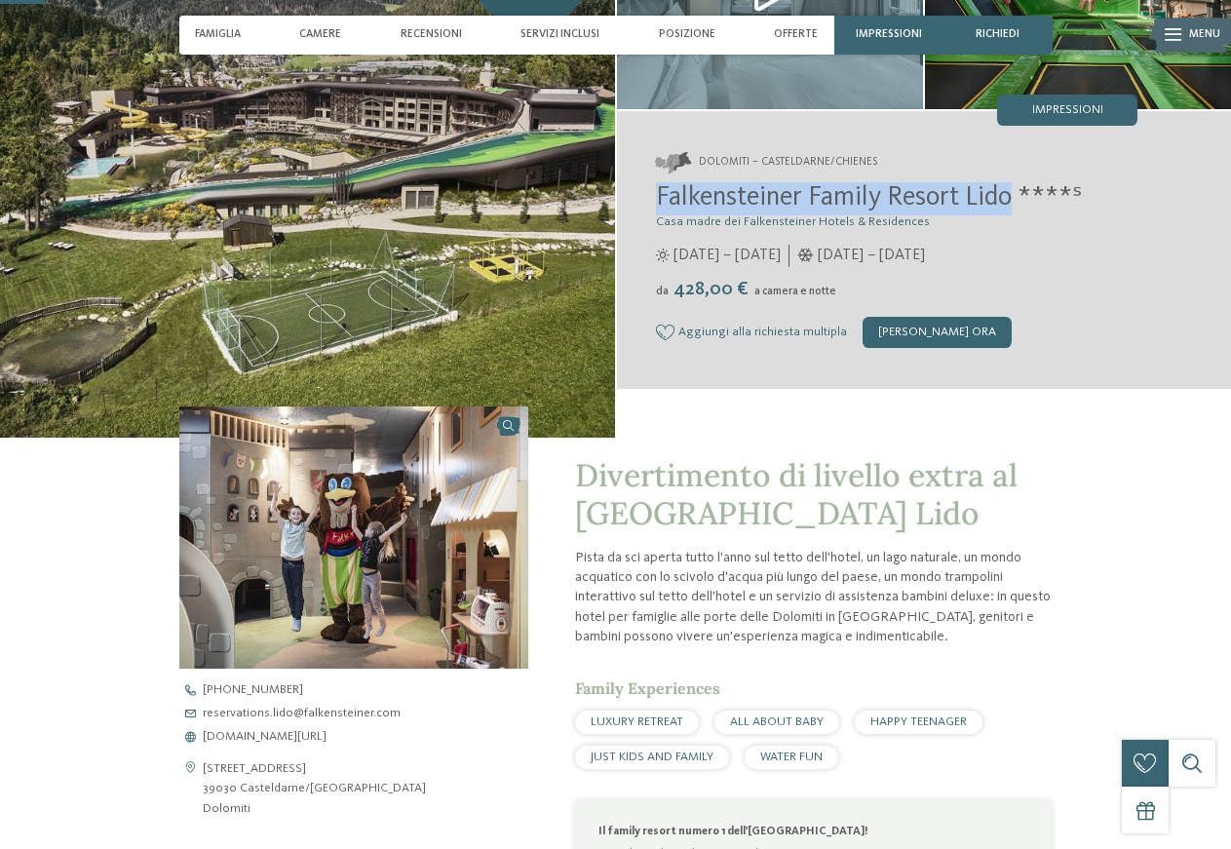
drag, startPoint x: 659, startPoint y: 195, endPoint x: 1019, endPoint y: 195, distance: 360.6
click at [1019, 195] on span "Falkensteiner Family Resort Lido ****ˢ" at bounding box center [869, 197] width 426 height 27
copy span "Falkensteiner Family Resort Lido"
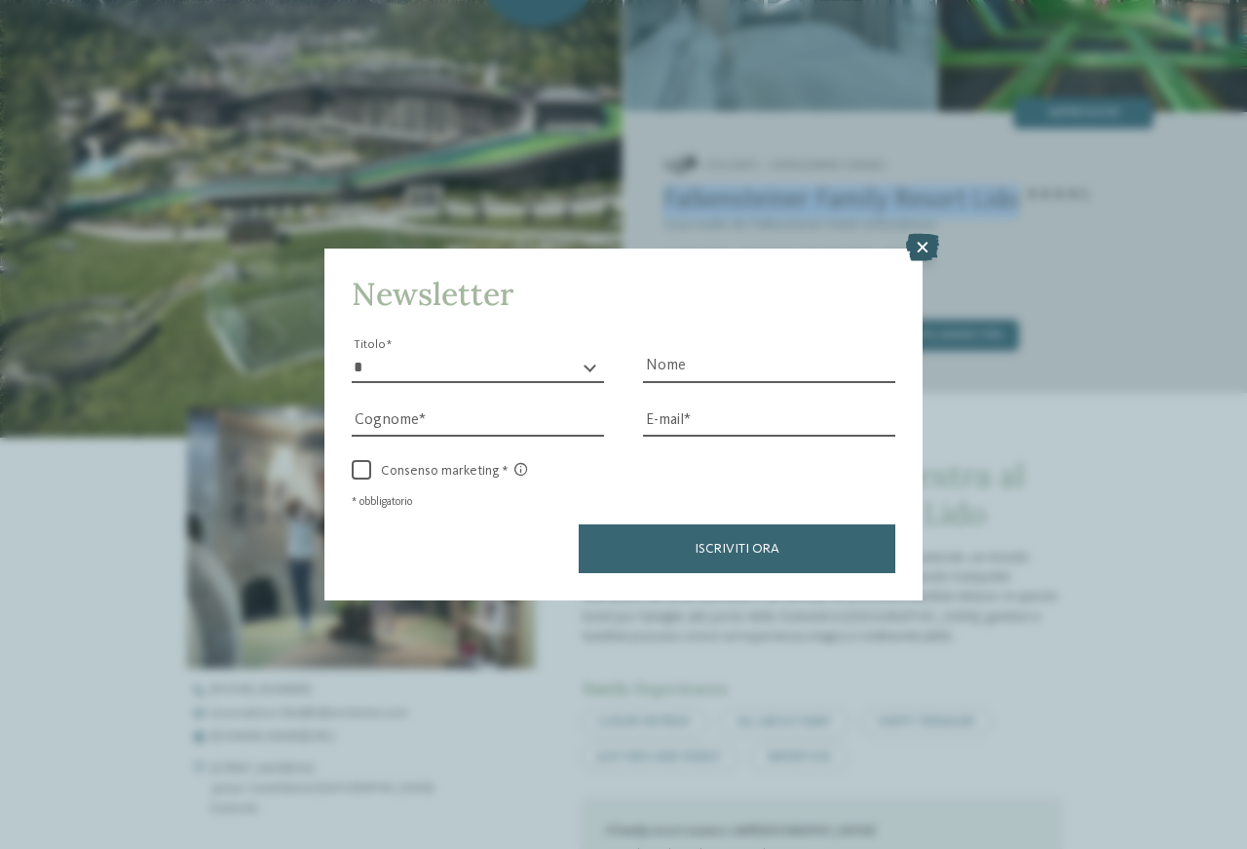
click at [912, 237] on icon at bounding box center [922, 247] width 33 height 27
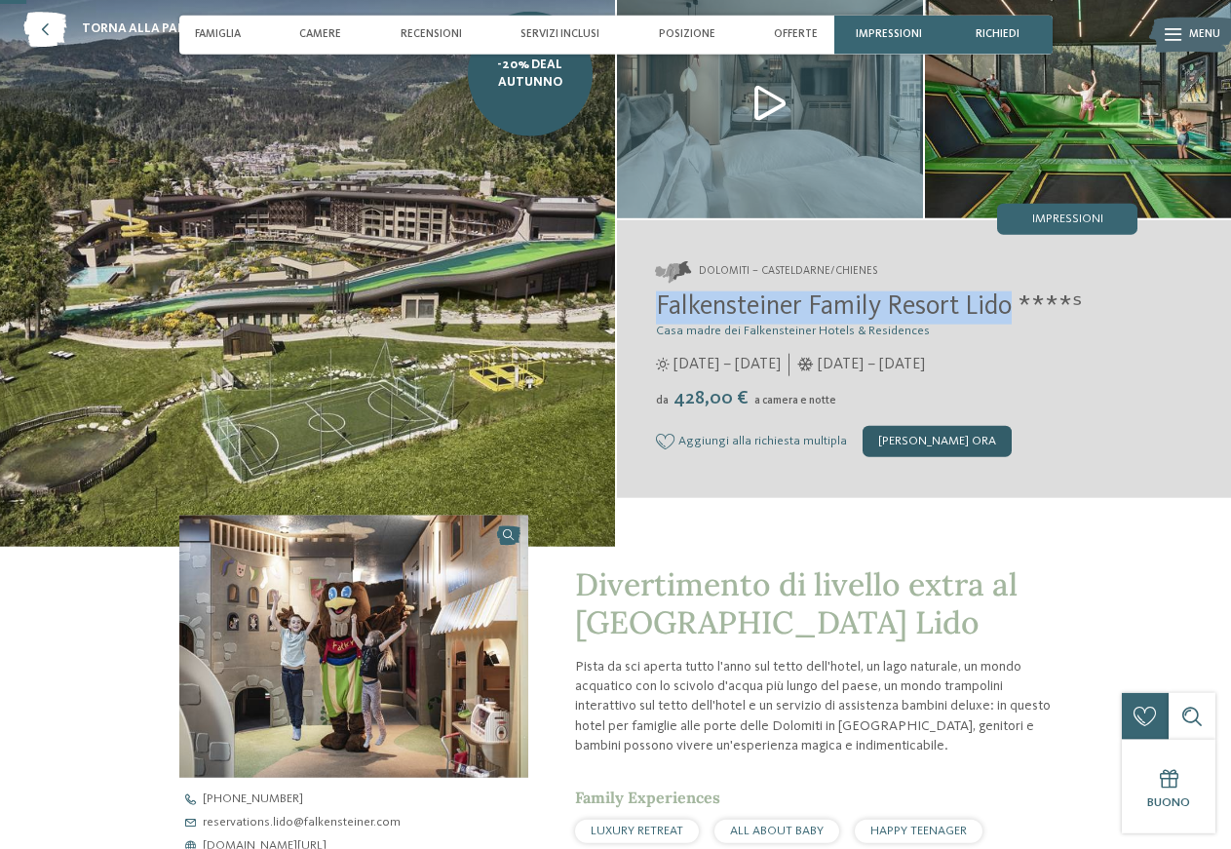
scroll to position [0, 0]
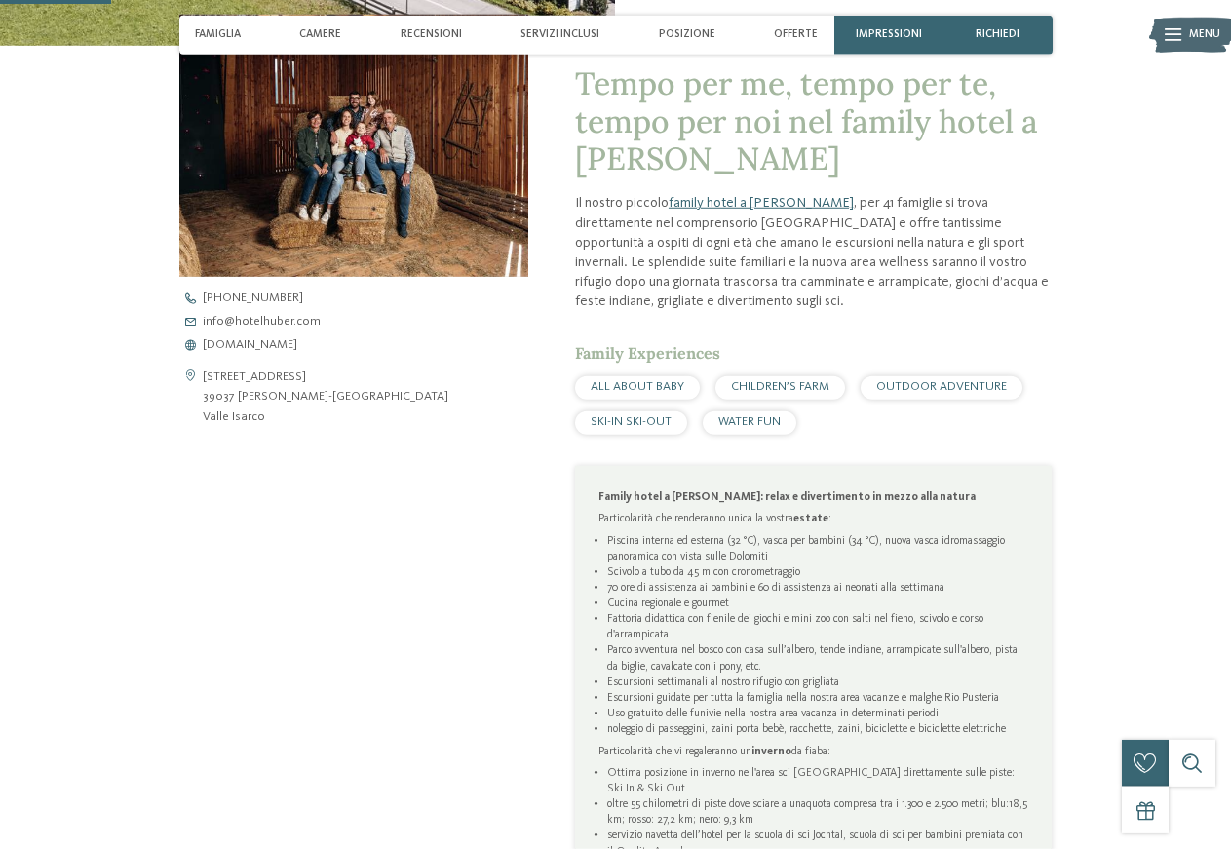
scroll to position [596, 0]
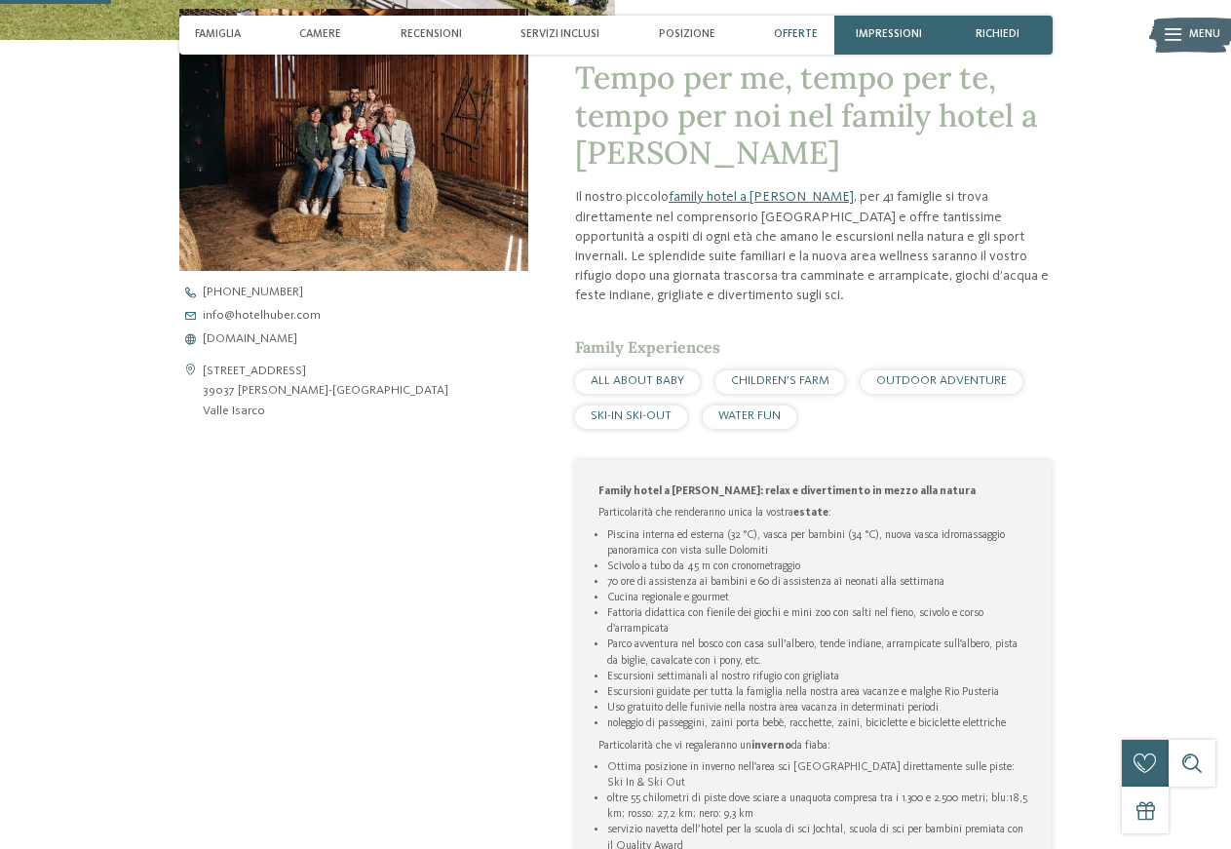
click at [812, 32] on span "Offerte" at bounding box center [796, 34] width 44 height 13
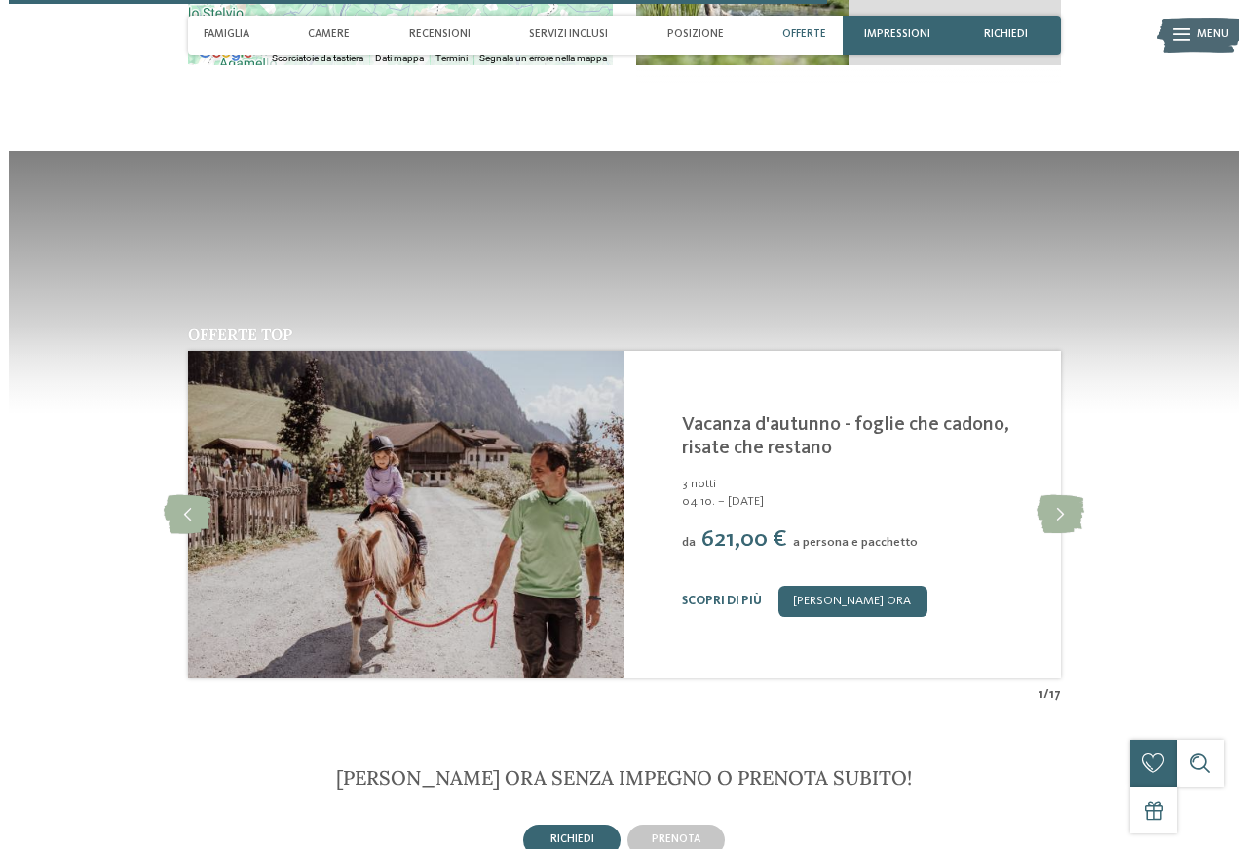
scroll to position [4380, 0]
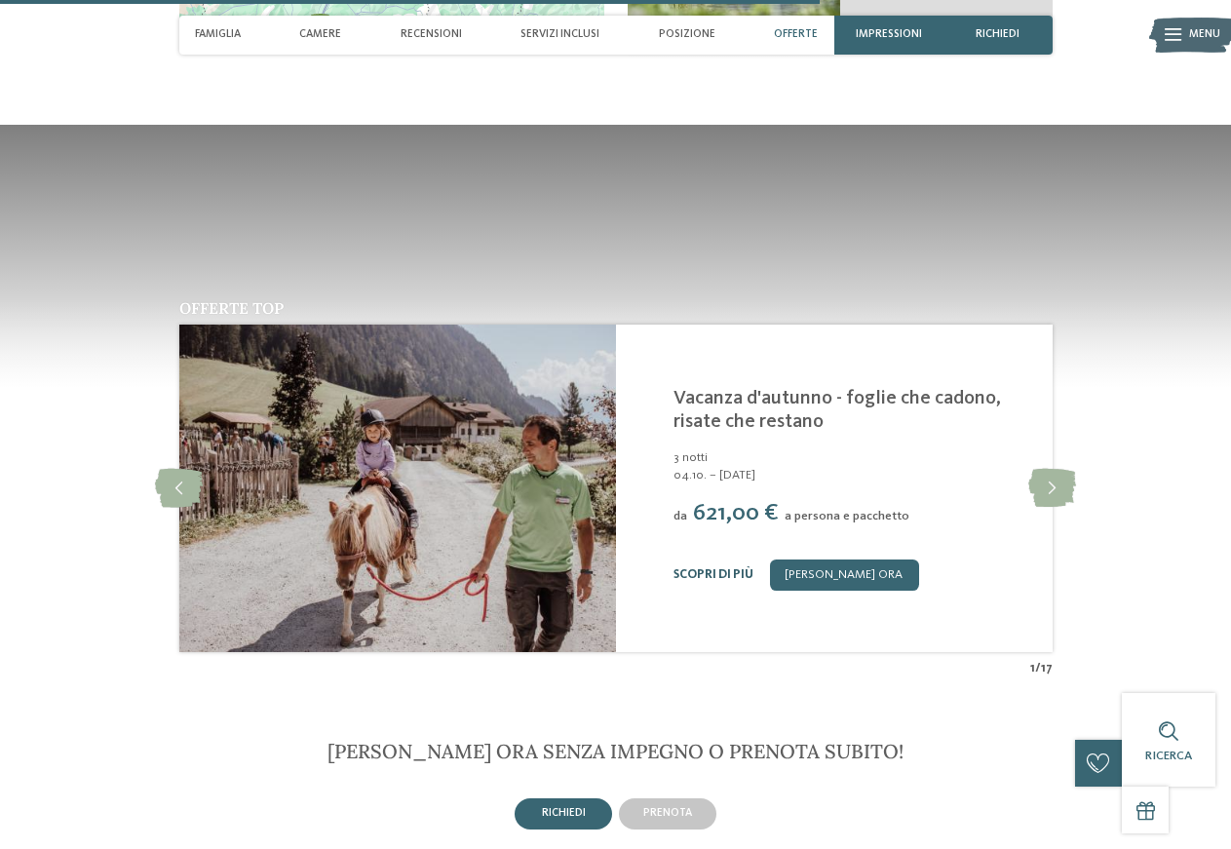
click at [711, 568] on link "Scopri di più" at bounding box center [713, 574] width 80 height 13
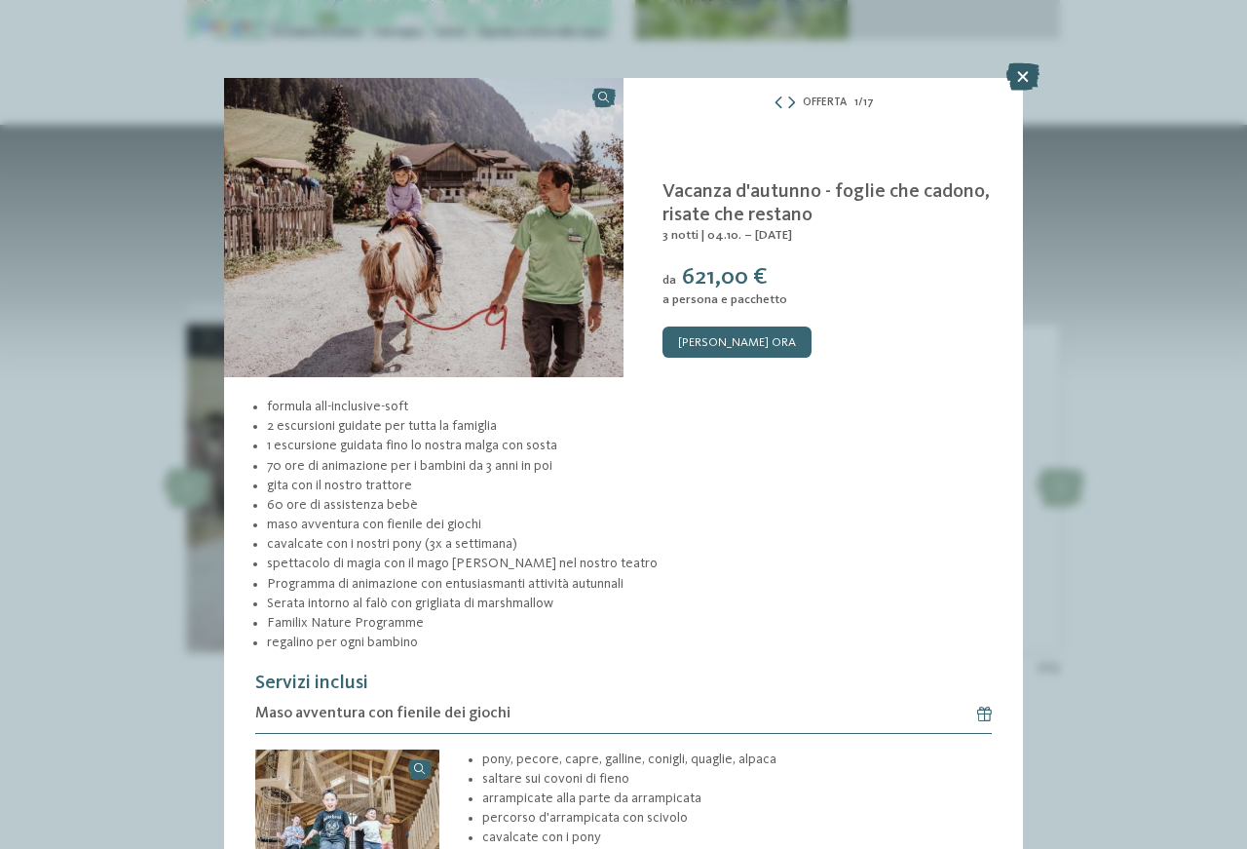
click at [1013, 81] on icon at bounding box center [1023, 76] width 33 height 27
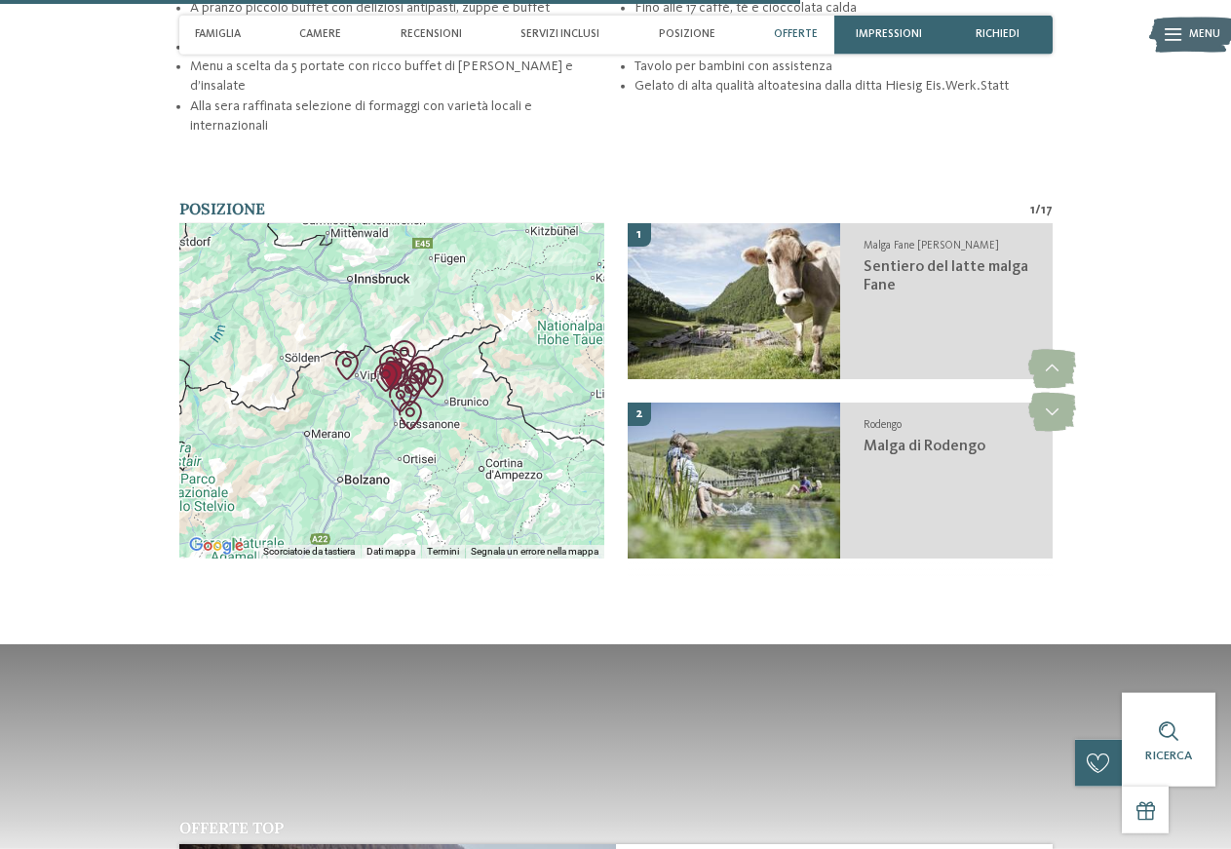
scroll to position [3684, 0]
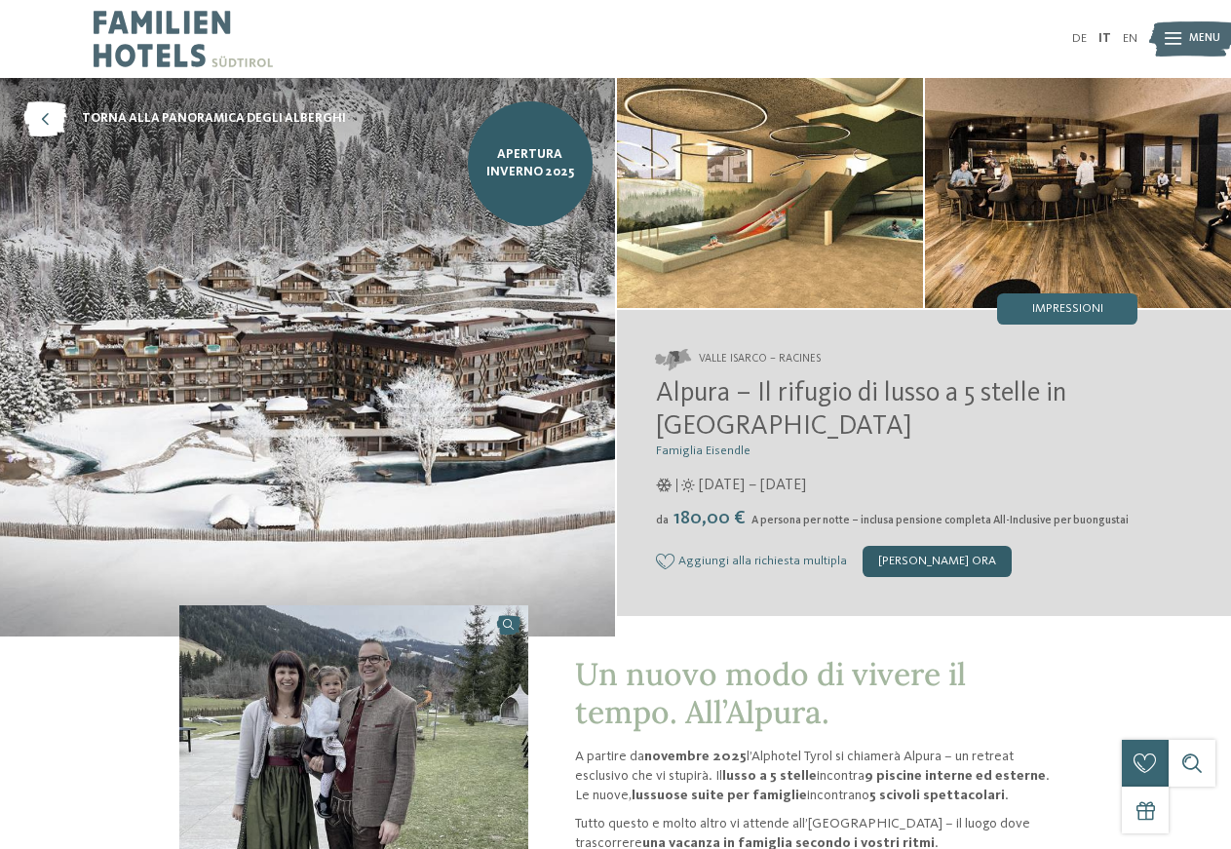
click at [912, 565] on div "[PERSON_NAME] ora" at bounding box center [937, 561] width 149 height 31
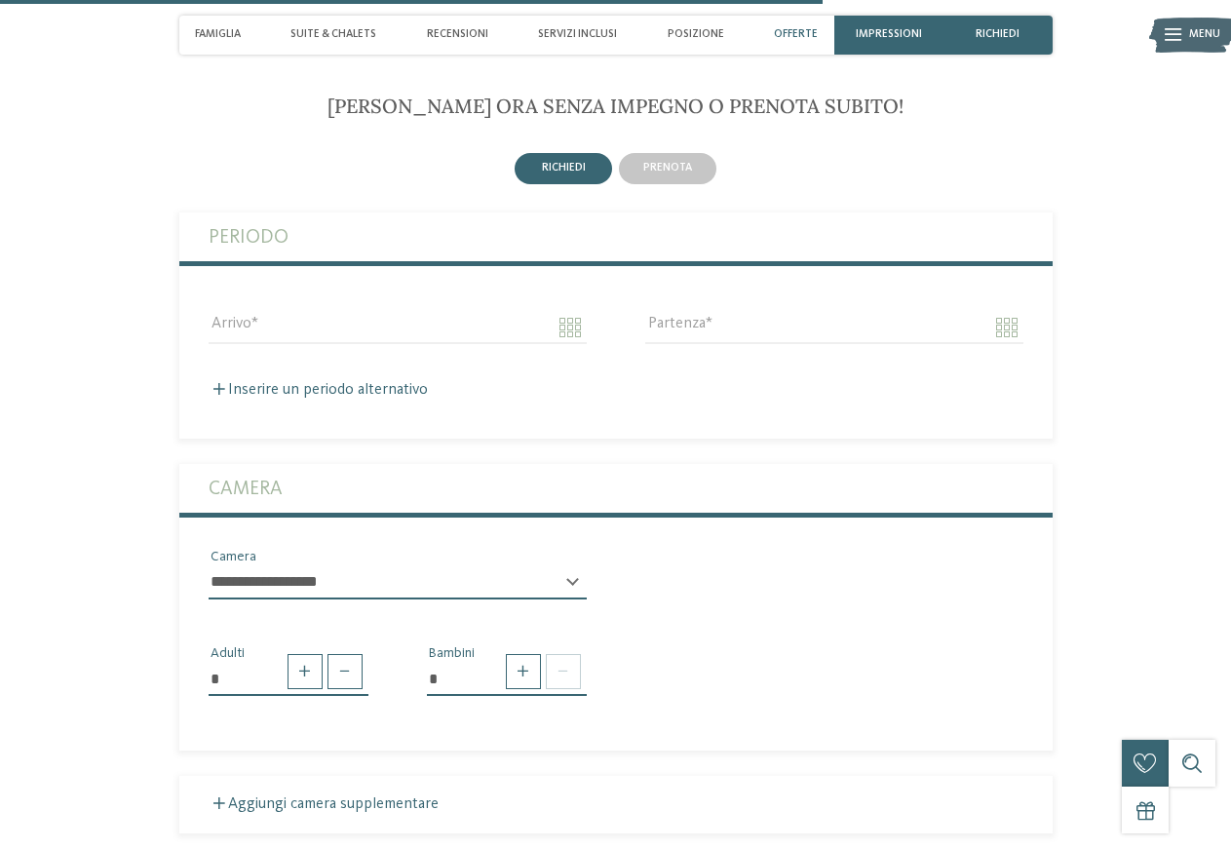
scroll to position [3198, 0]
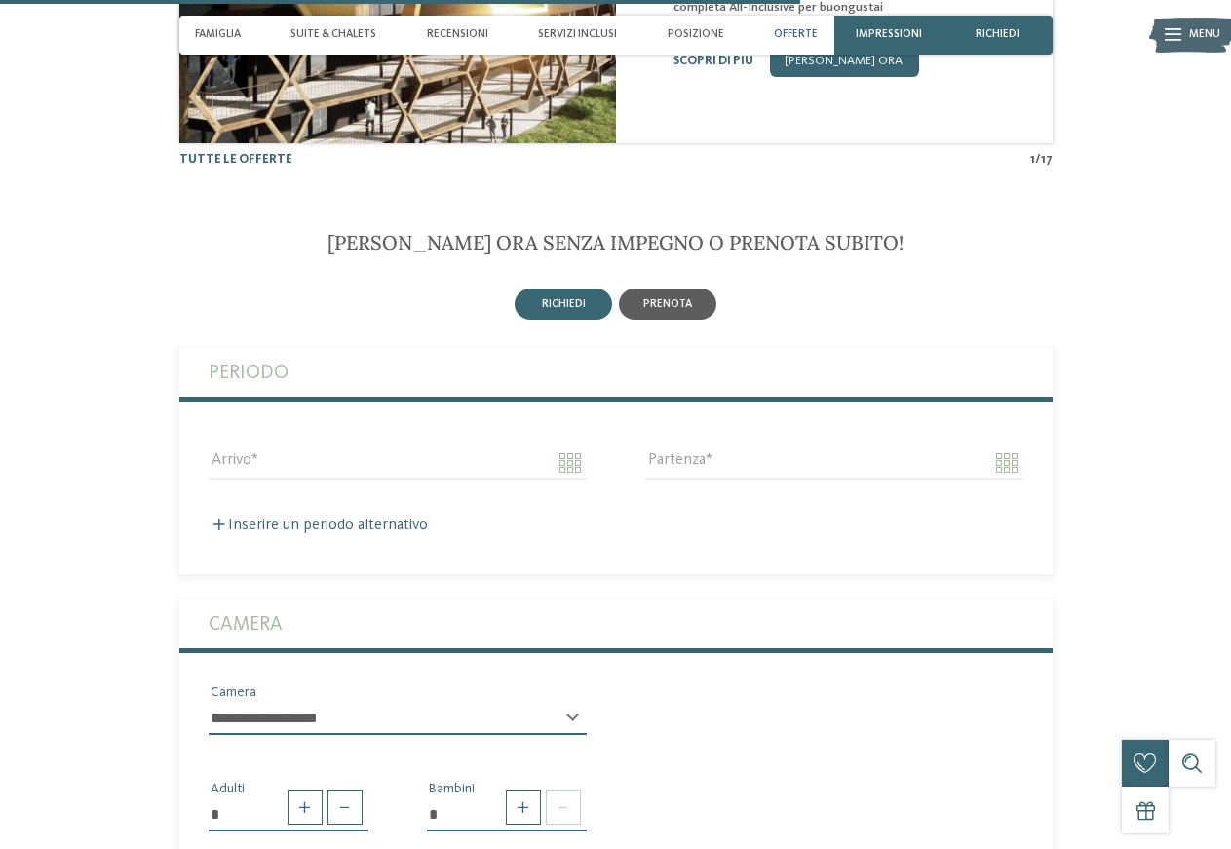
click at [687, 320] on div "prenota" at bounding box center [667, 303] width 97 height 31
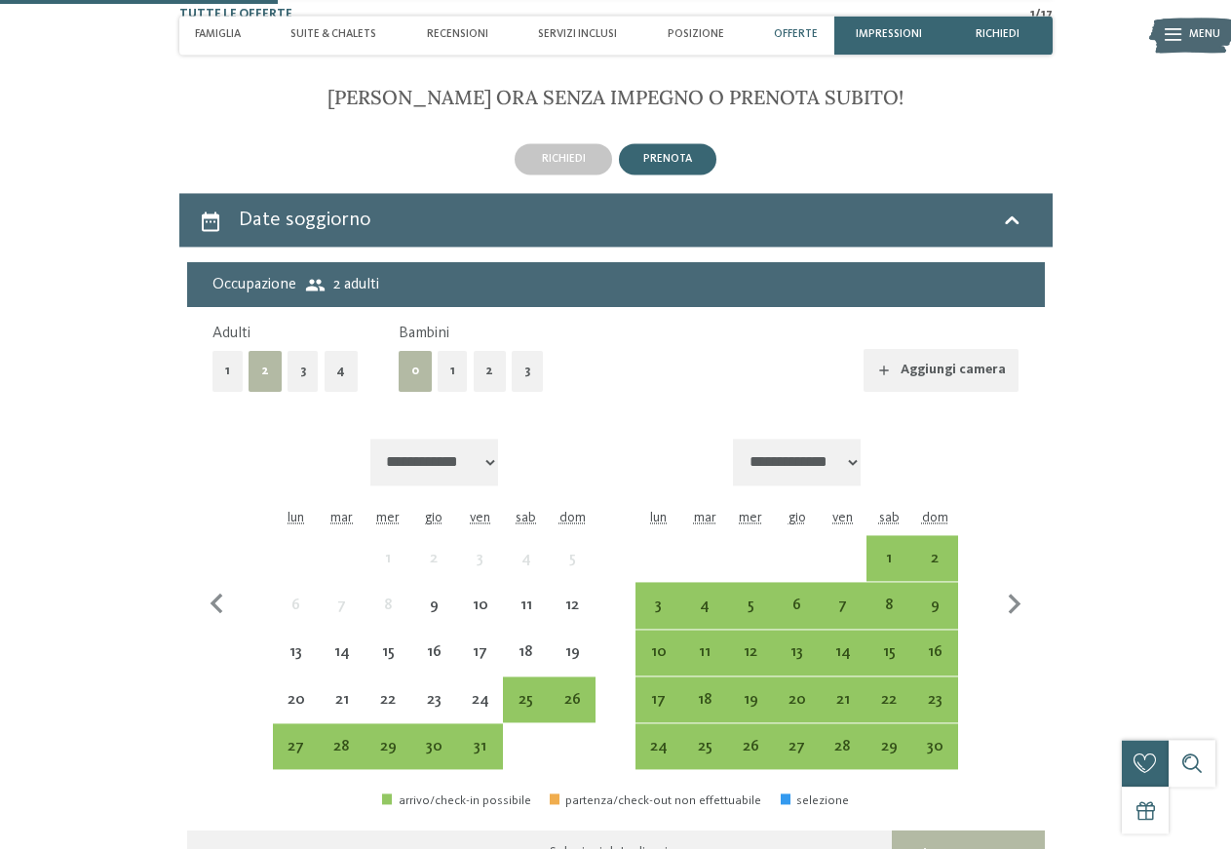
scroll to position [3396, 0]
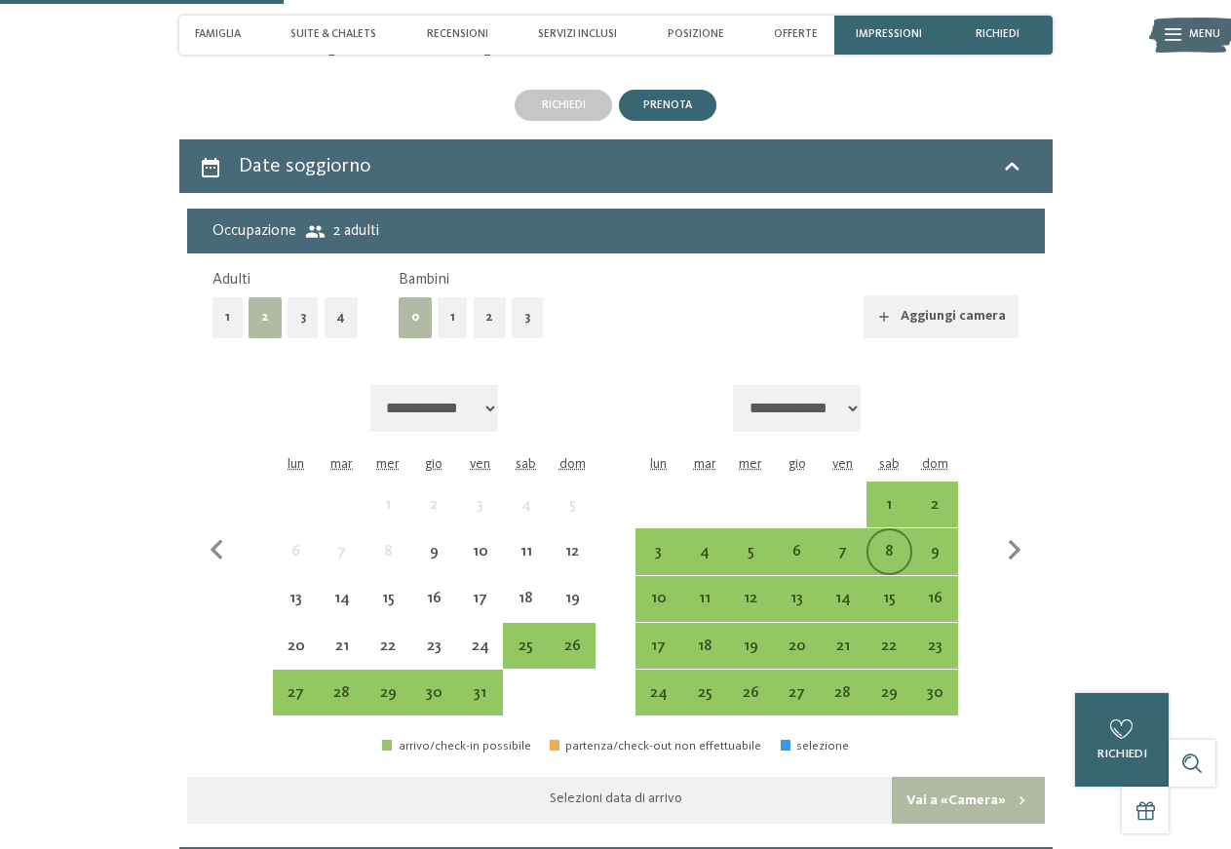
click at [884, 563] on div "8" at bounding box center [889, 565] width 42 height 42
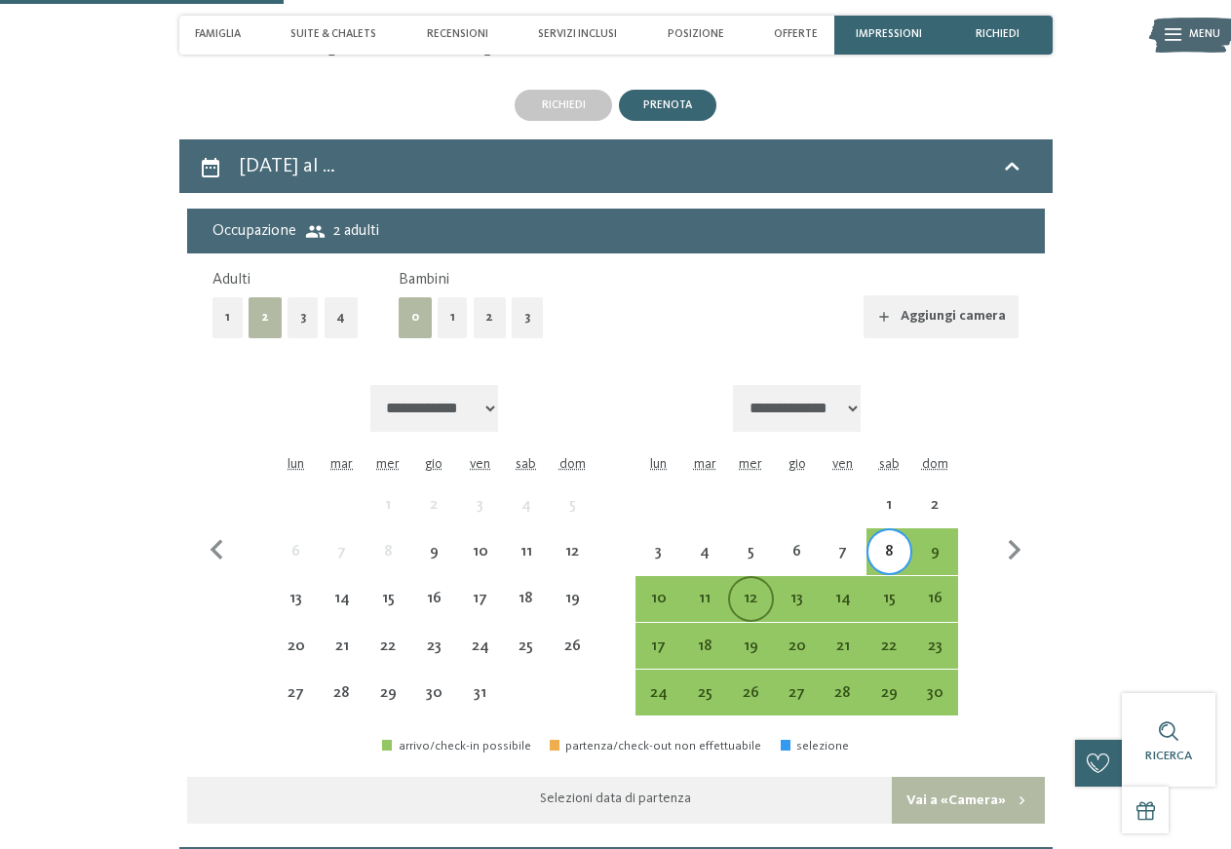
click at [745, 602] on div "12" at bounding box center [751, 612] width 42 height 42
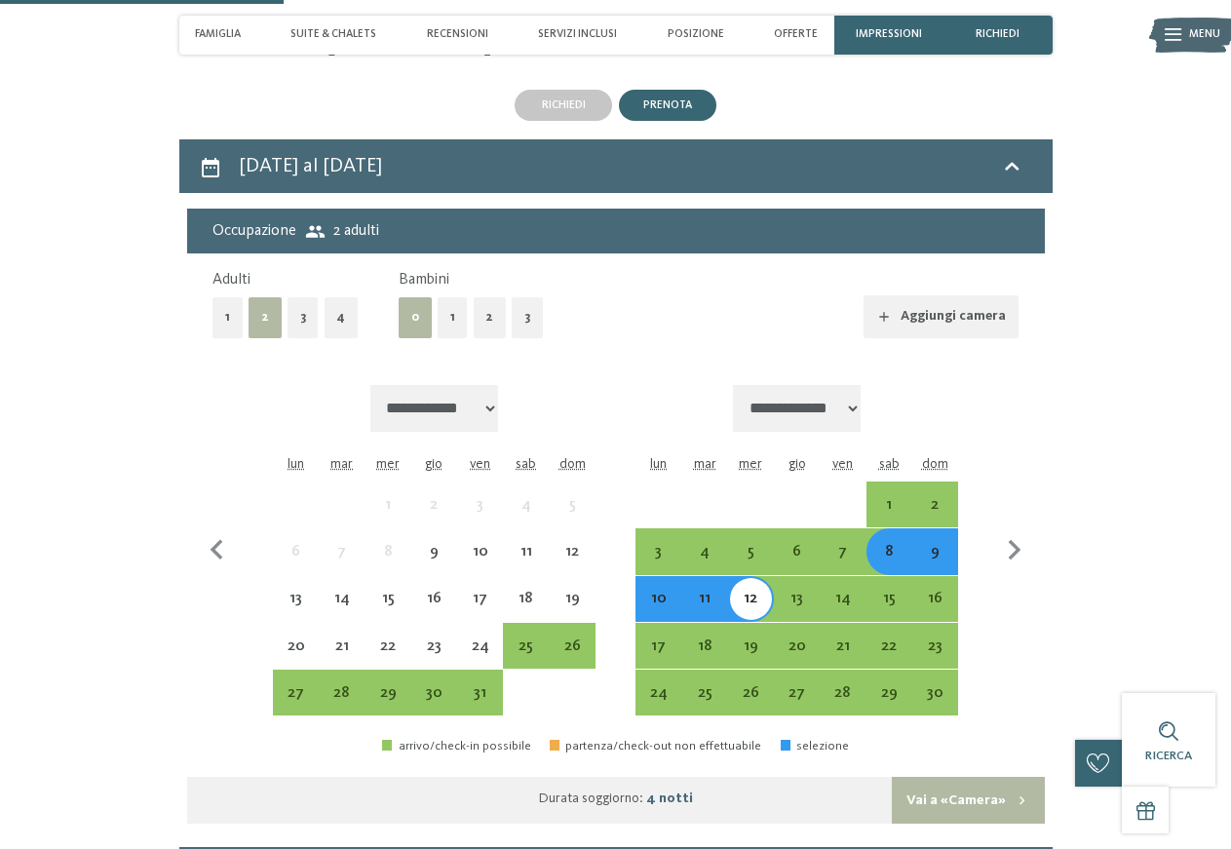
click at [900, 577] on div "8" at bounding box center [889, 565] width 42 height 42
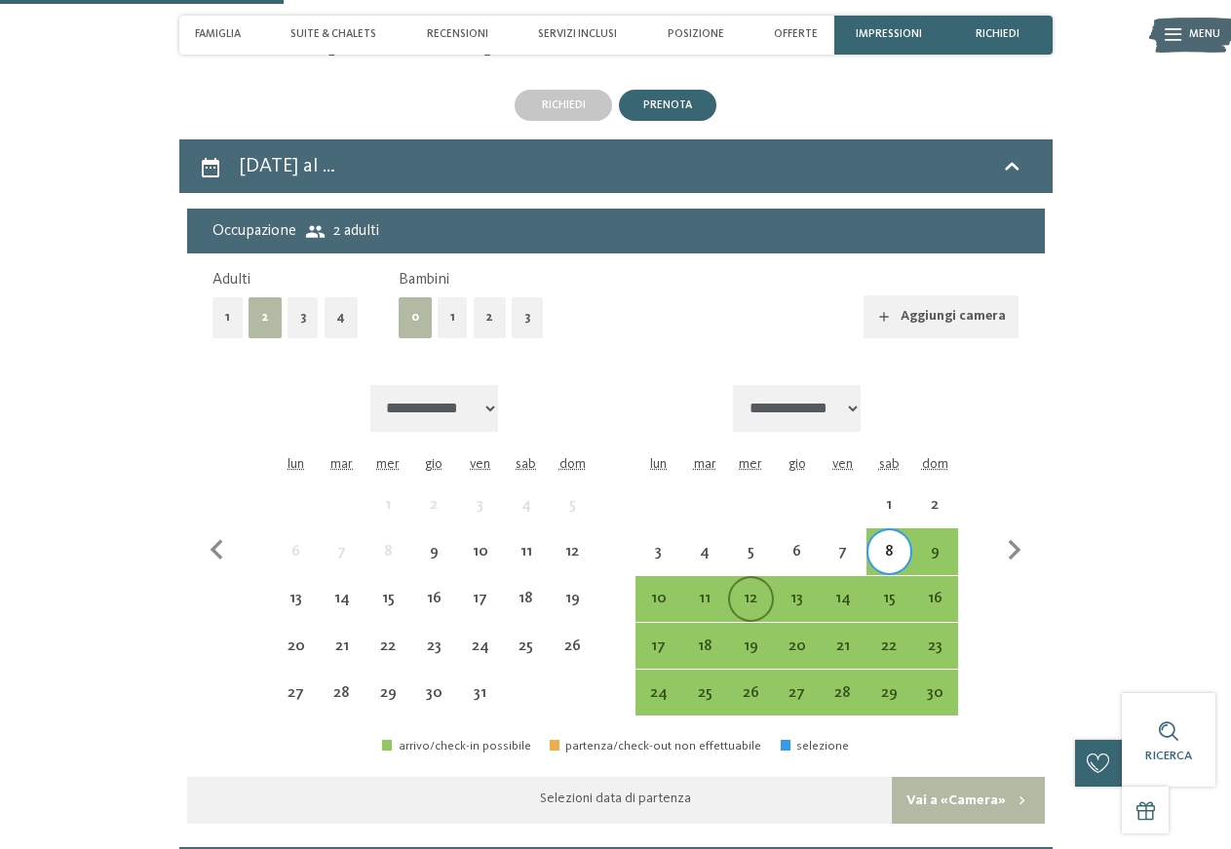
click at [744, 607] on div "12" at bounding box center [751, 612] width 42 height 42
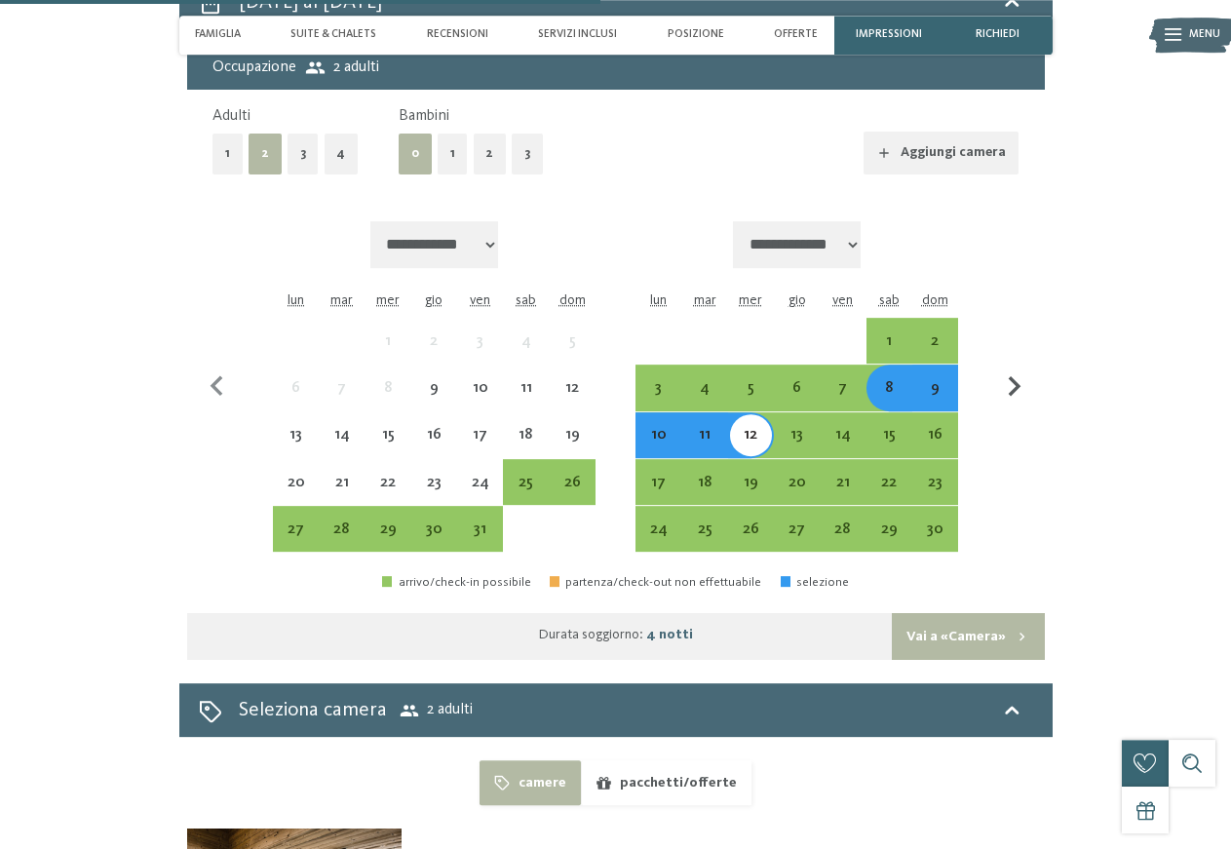
scroll to position [3595, 0]
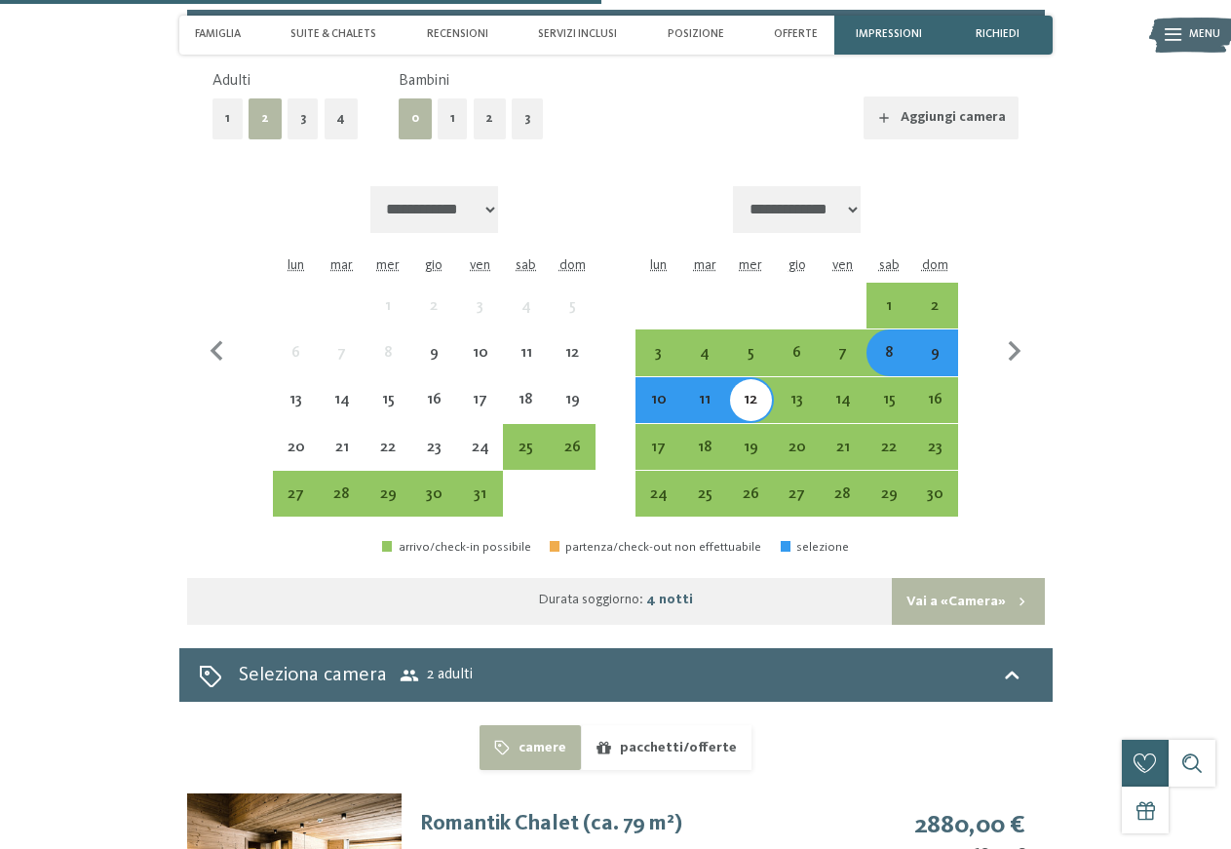
click at [446, 125] on button "1" at bounding box center [453, 118] width 30 height 40
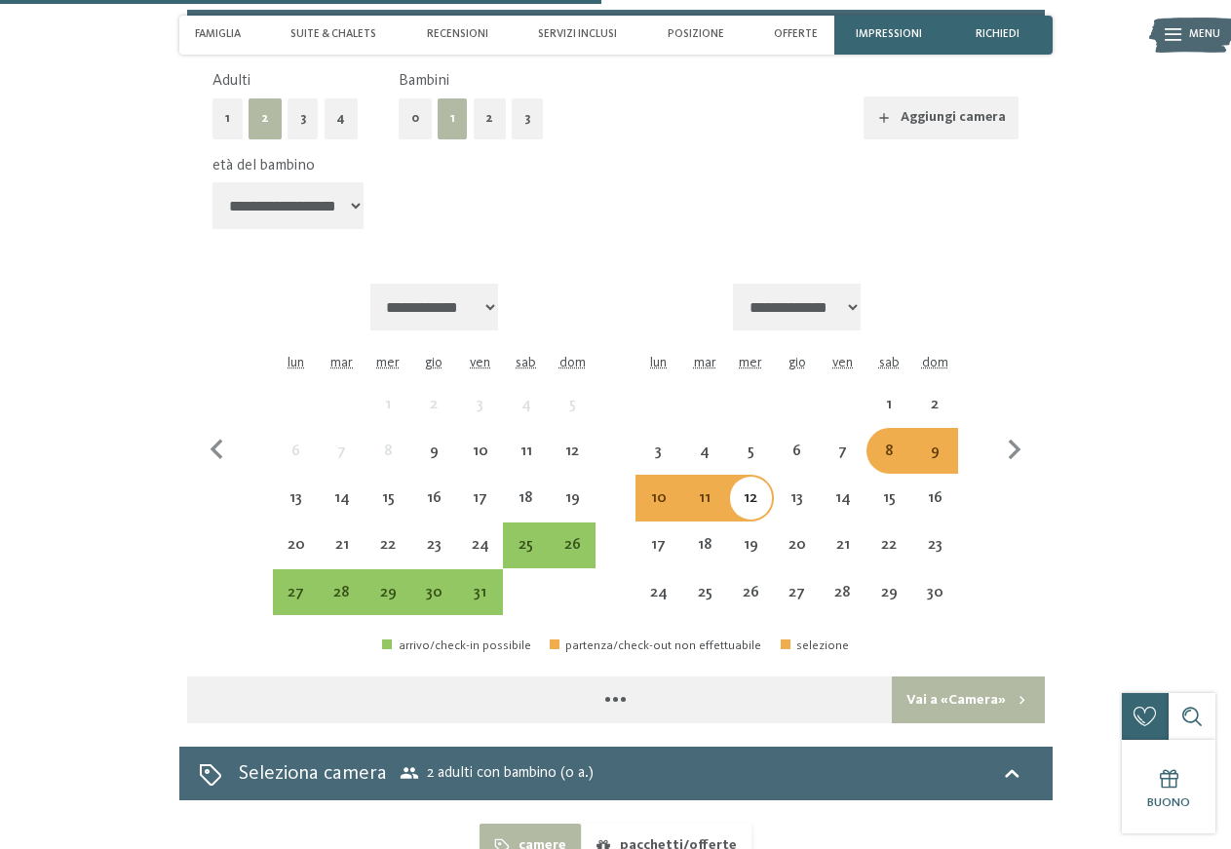
click at [212, 182] on select "**********" at bounding box center [288, 205] width 152 height 47
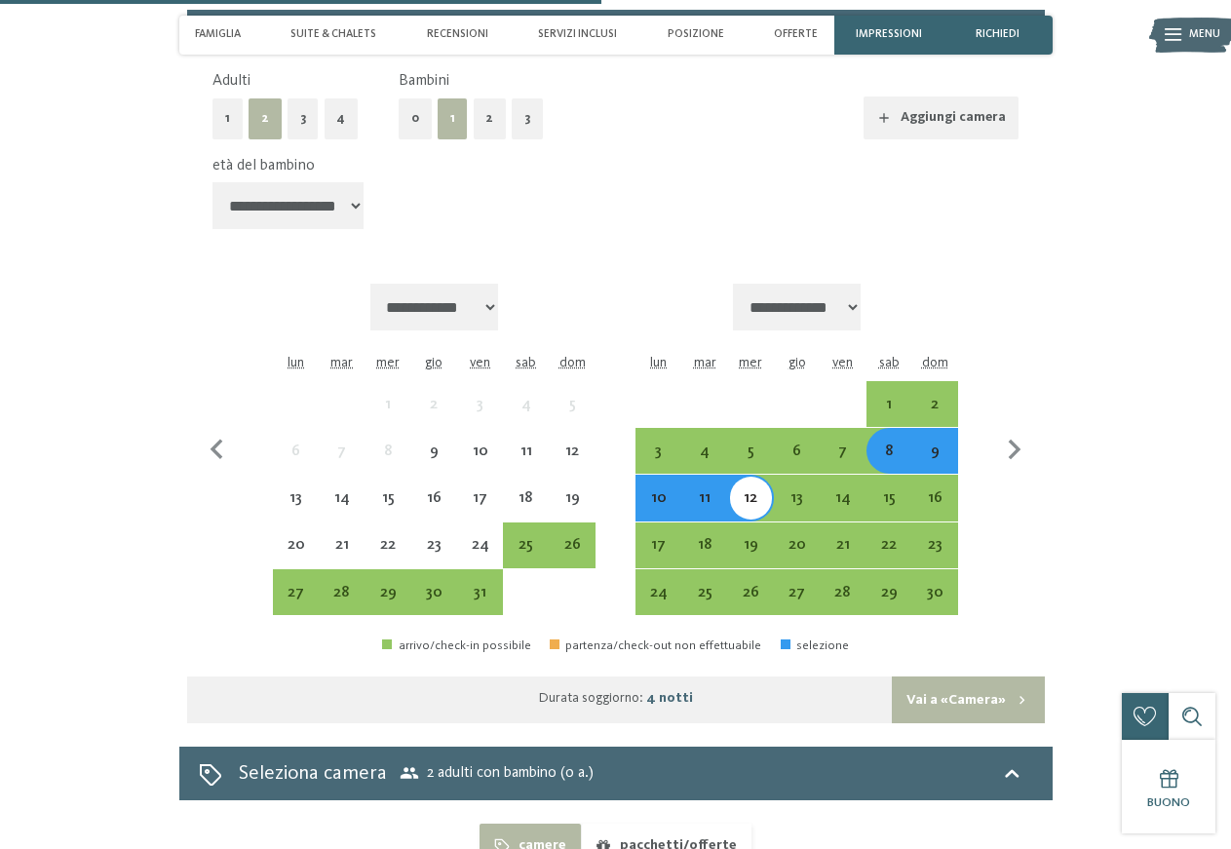
select select "*"
click option "******" at bounding box center [0, 0] width 0 height 0
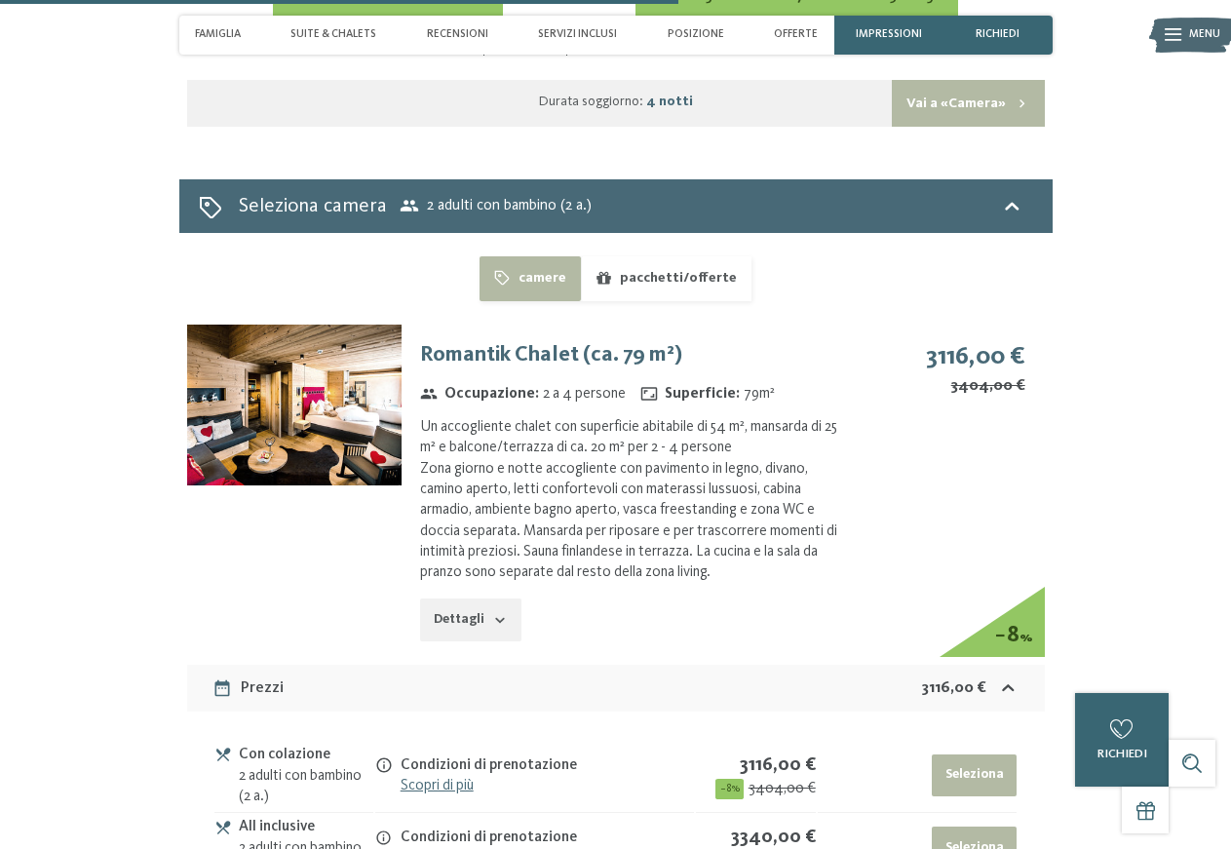
scroll to position [4291, 0]
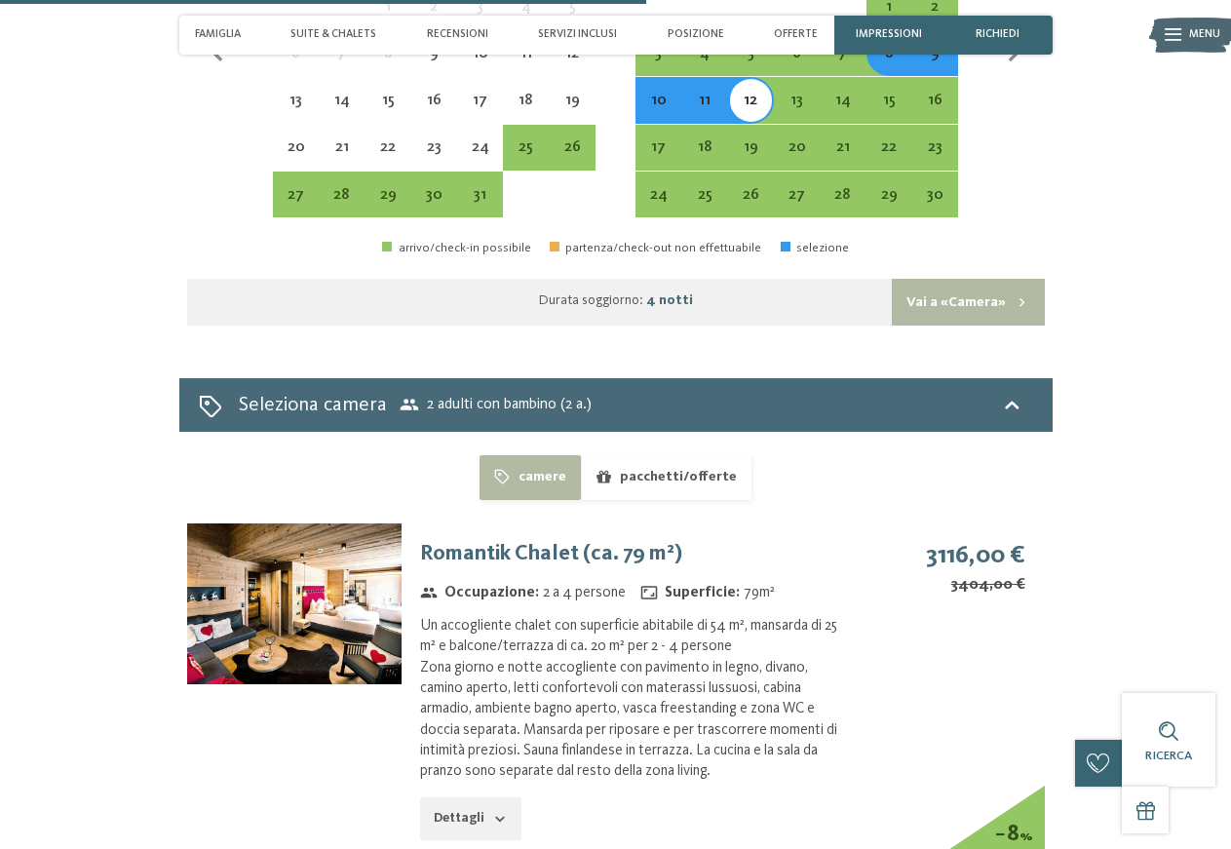
click at [974, 320] on button "Vai a «Camera»" at bounding box center [968, 302] width 152 height 47
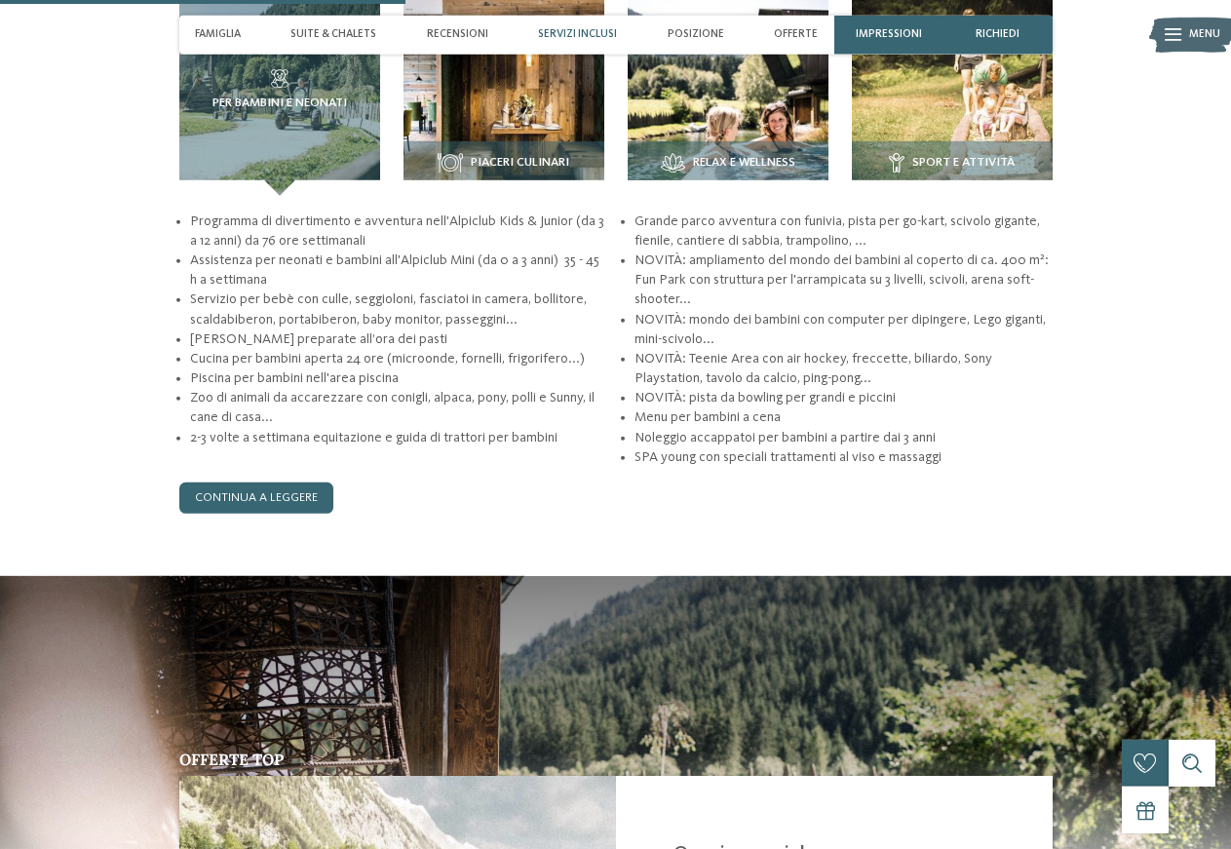
scroll to position [1757, 0]
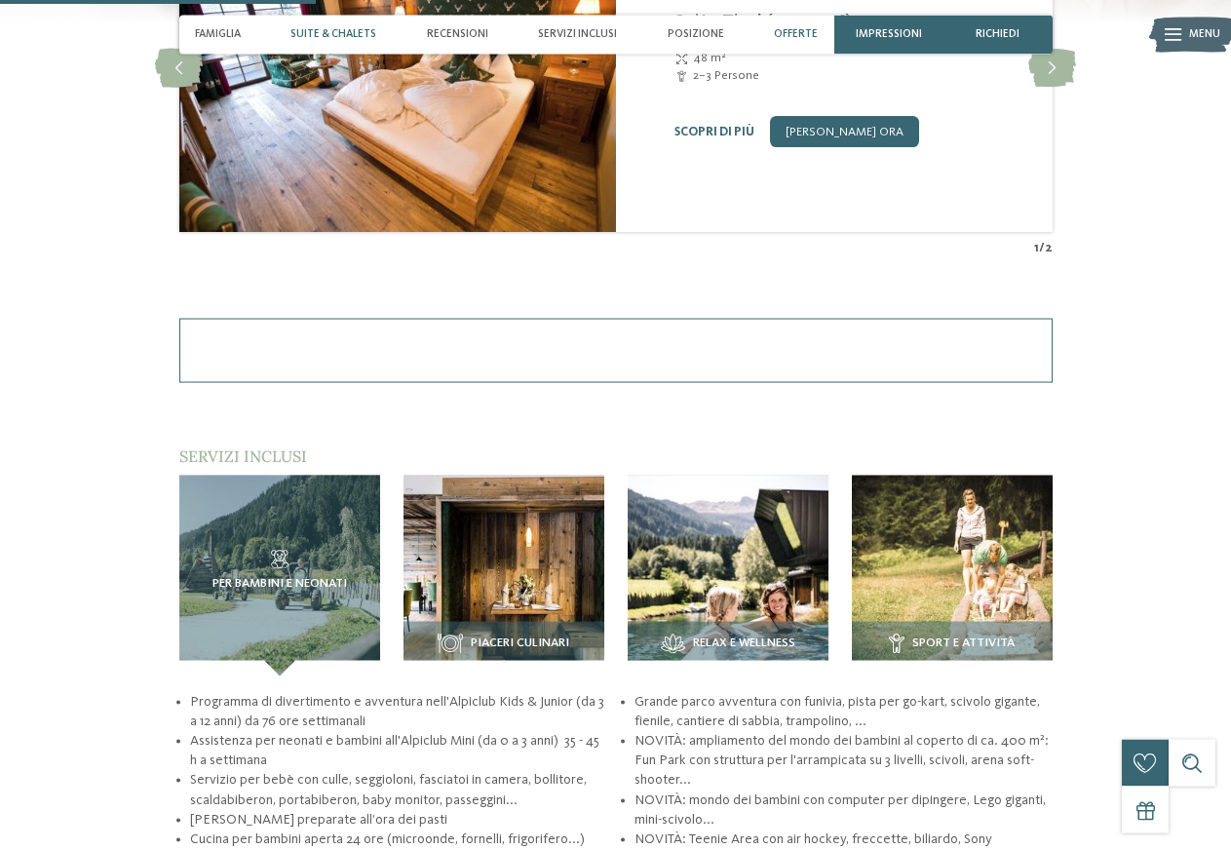
click at [802, 37] on span "Offerte" at bounding box center [796, 34] width 44 height 13
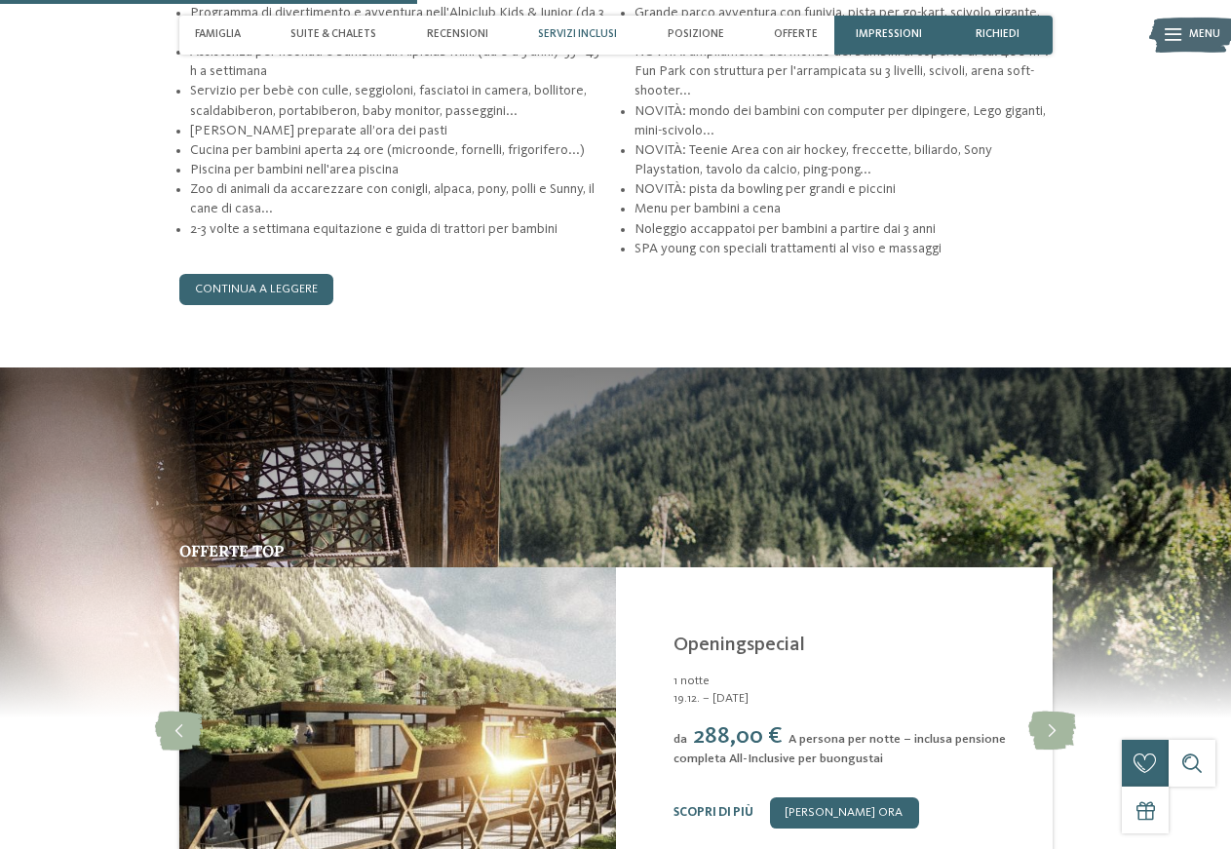
scroll to position [2619, 0]
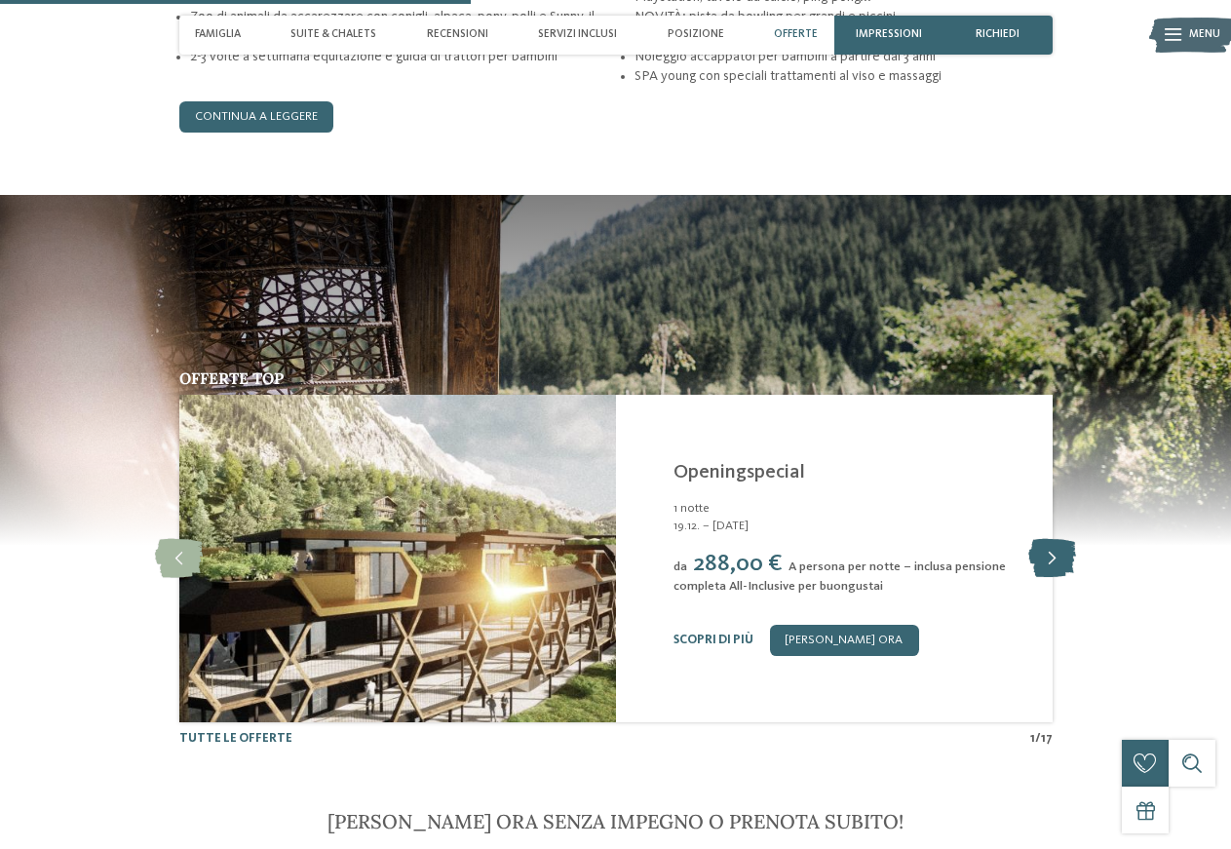
click at [1061, 570] on icon at bounding box center [1052, 558] width 48 height 39
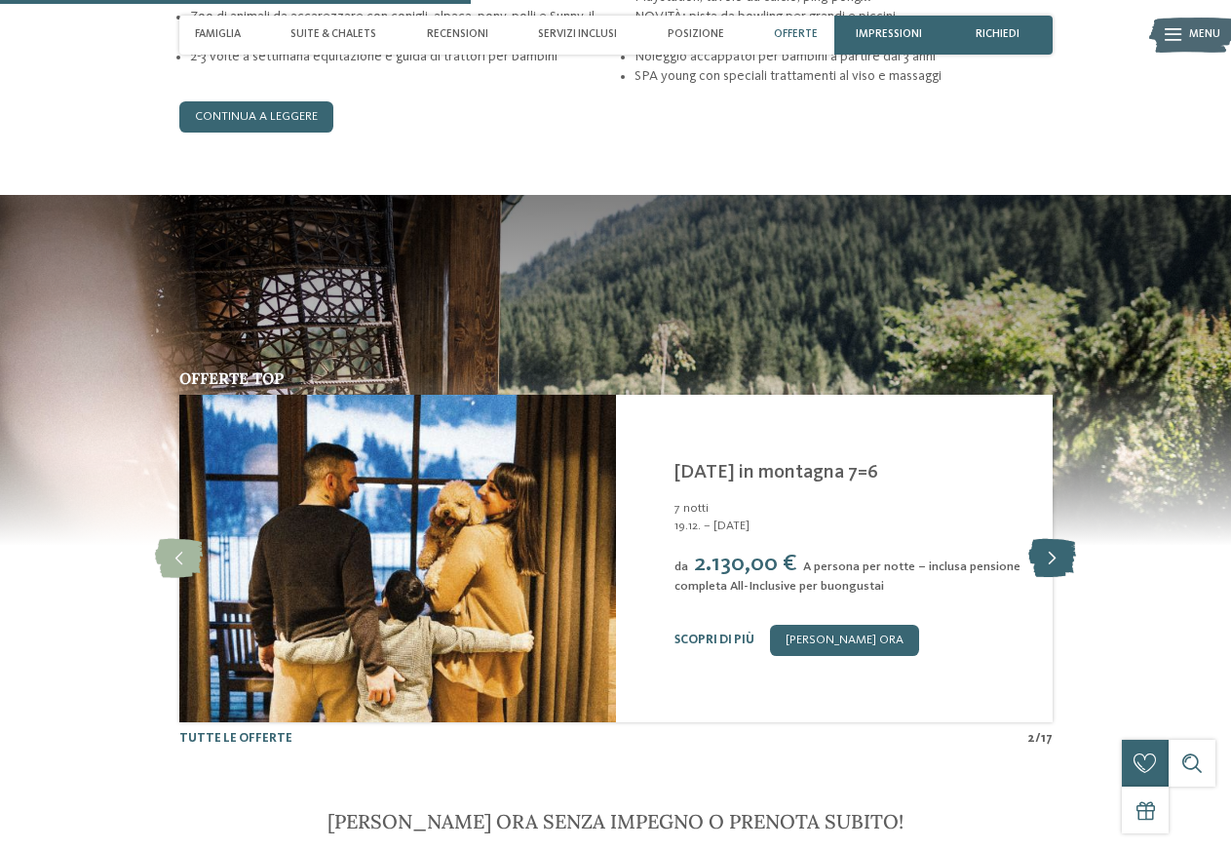
click at [1061, 570] on icon at bounding box center [1052, 558] width 48 height 39
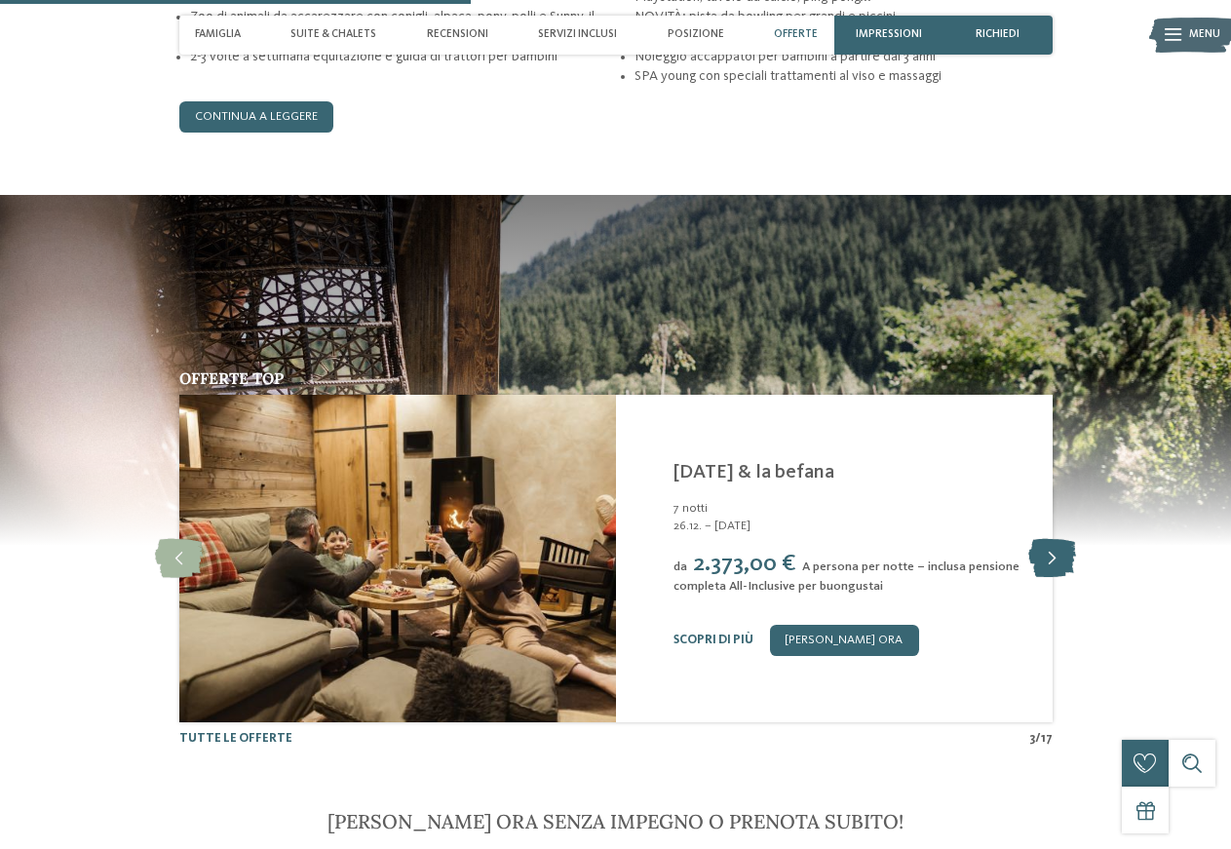
click at [1061, 570] on icon at bounding box center [1052, 558] width 48 height 39
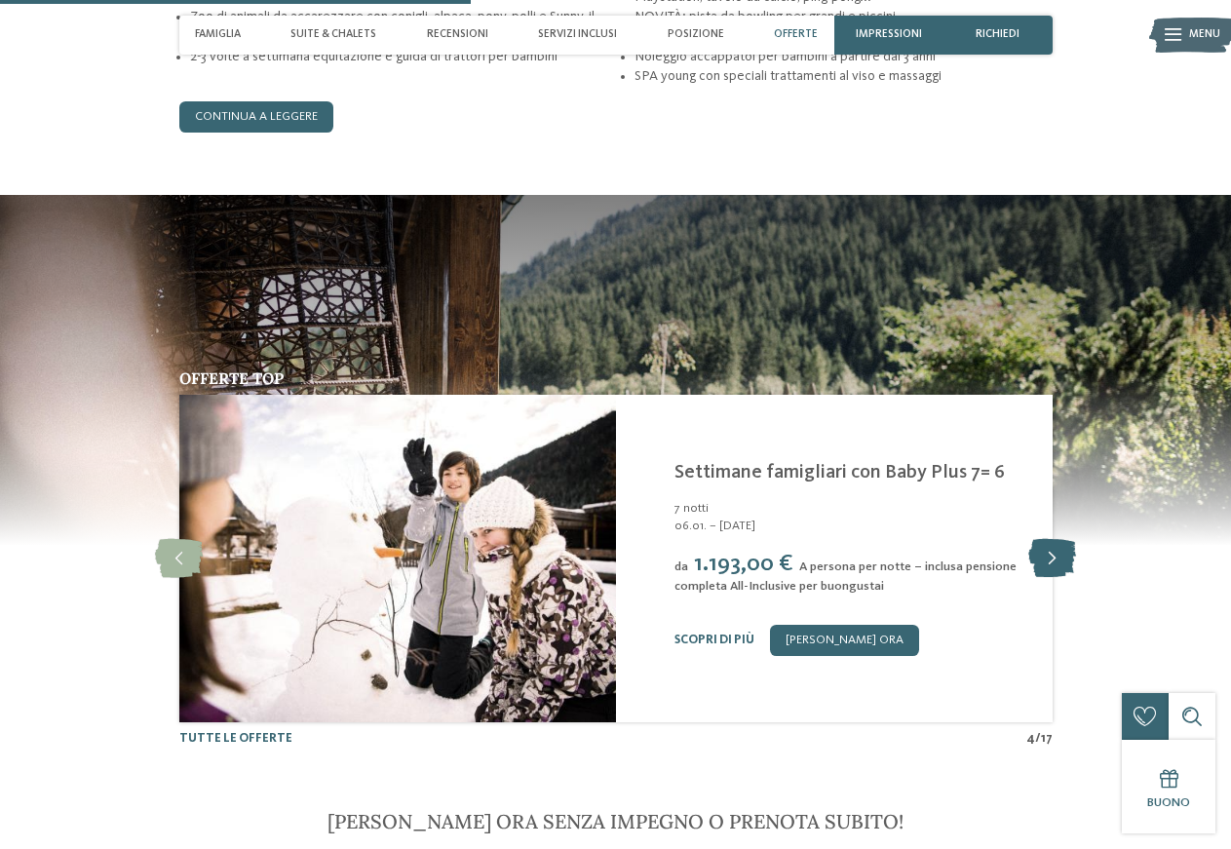
click at [1061, 570] on icon at bounding box center [1052, 558] width 48 height 39
